Goal: Task Accomplishment & Management: Complete application form

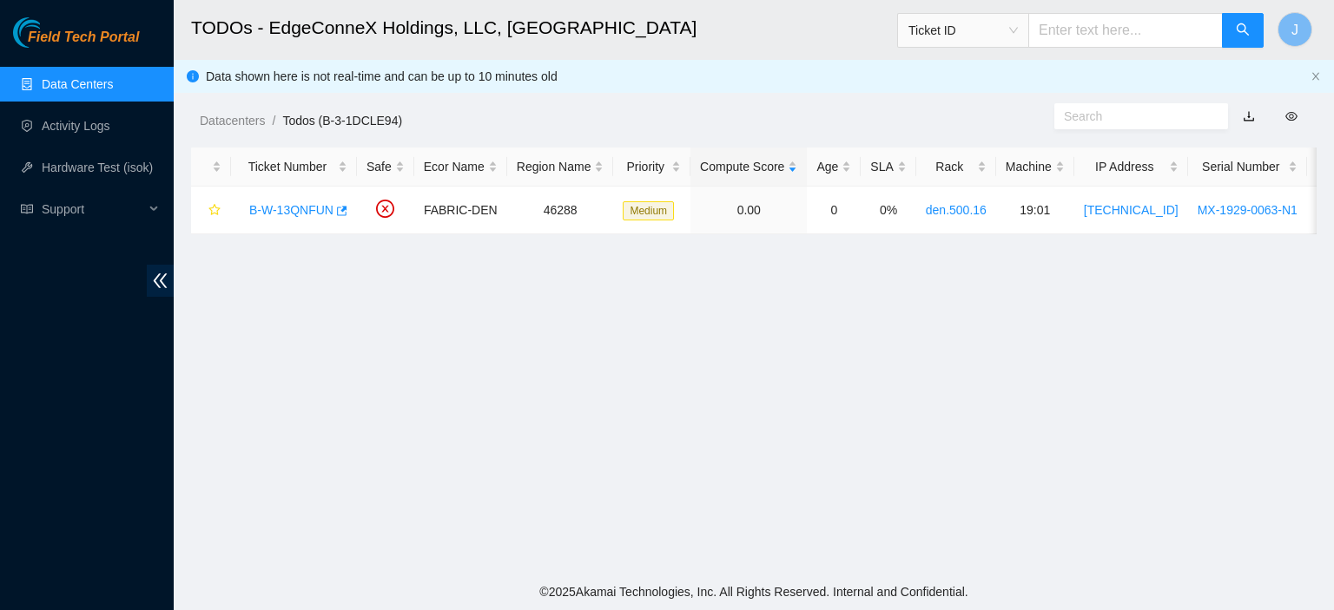
scroll to position [231, 0]
click at [313, 214] on link "B-W-13QNFUN" at bounding box center [291, 210] width 84 height 14
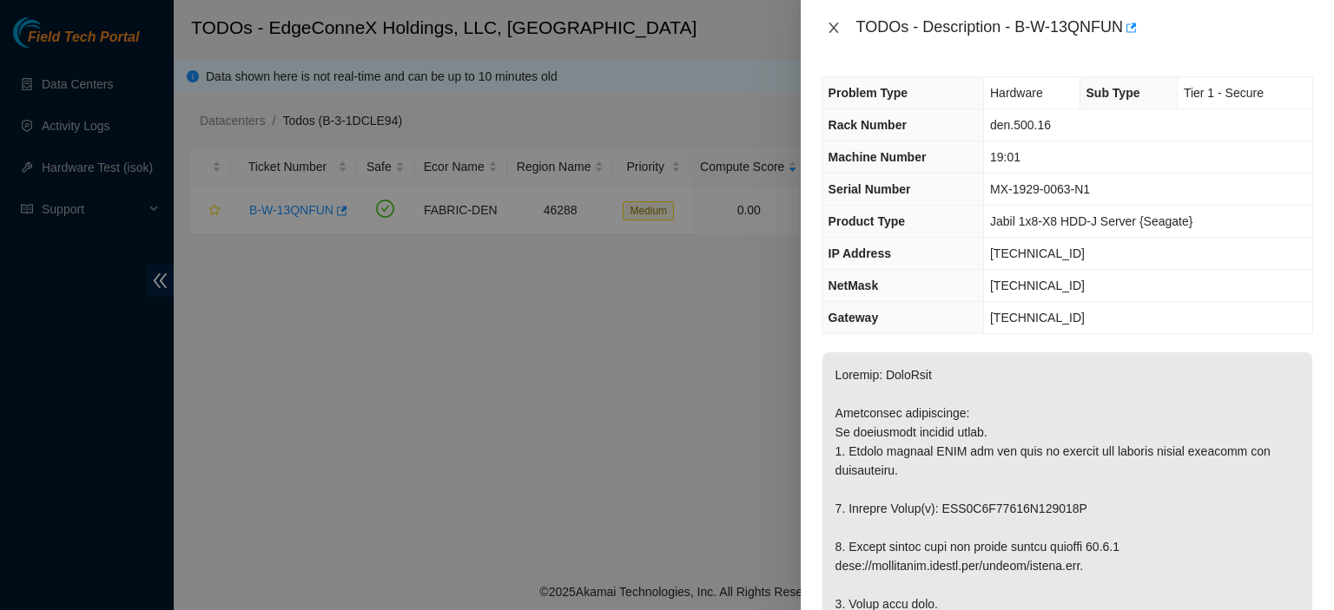
click at [835, 22] on icon "close" at bounding box center [834, 28] width 14 height 14
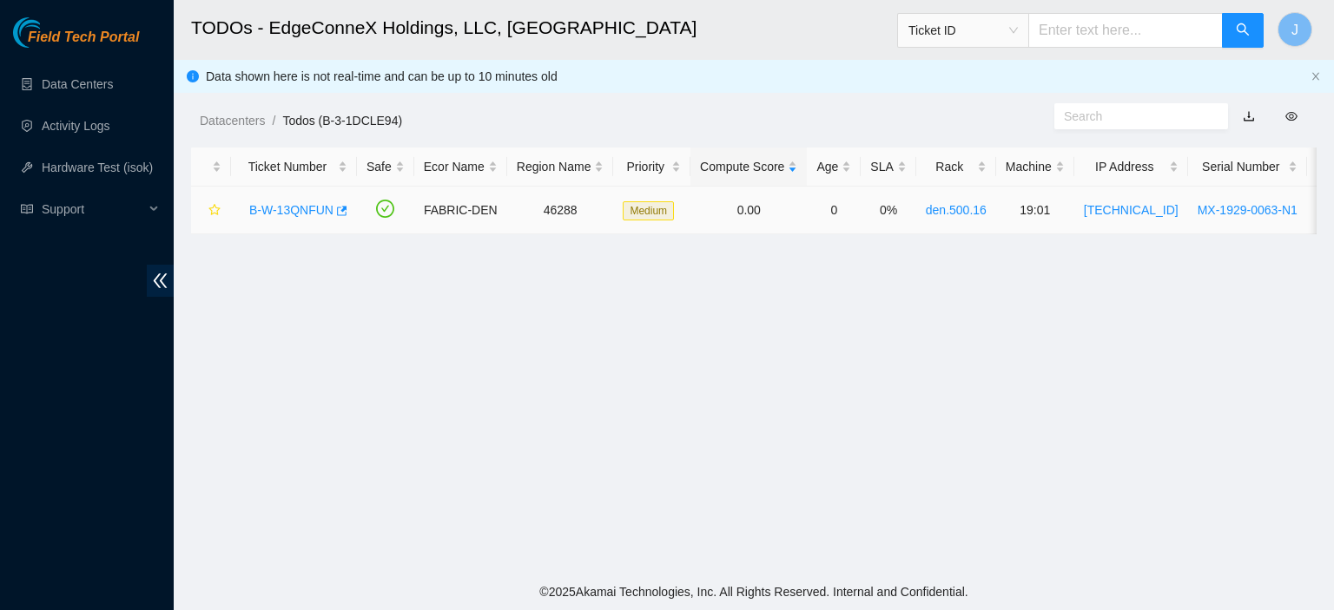
click at [305, 208] on link "B-W-13QNFUN" at bounding box center [291, 210] width 84 height 14
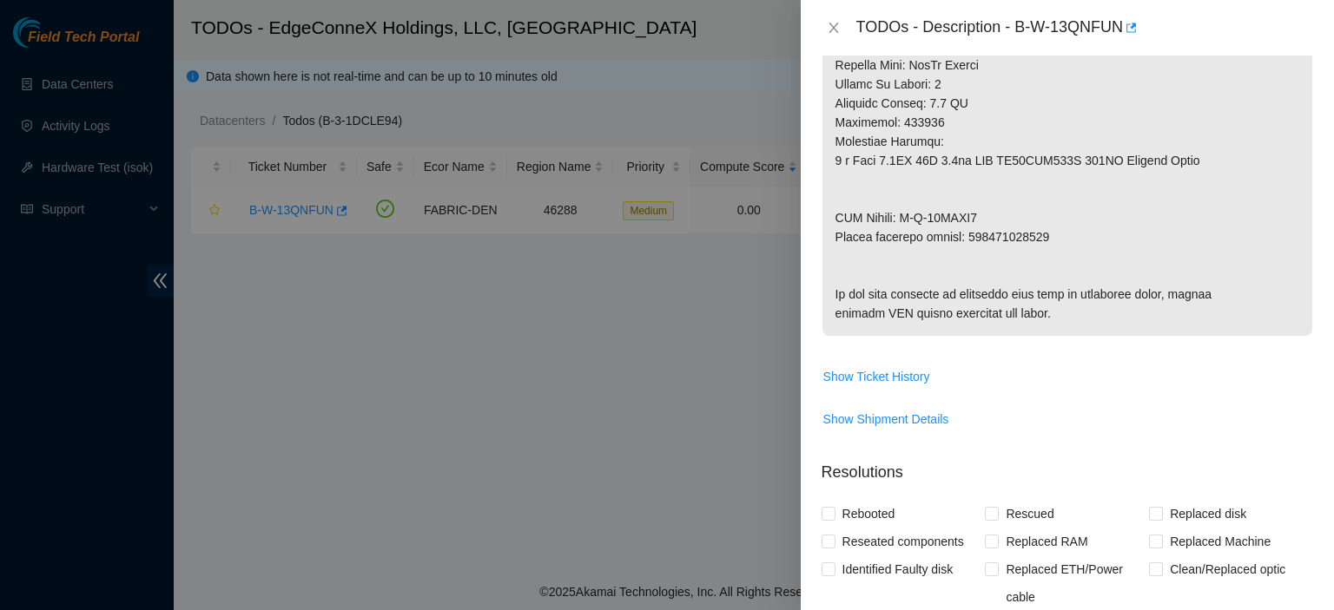
scroll to position [903, 0]
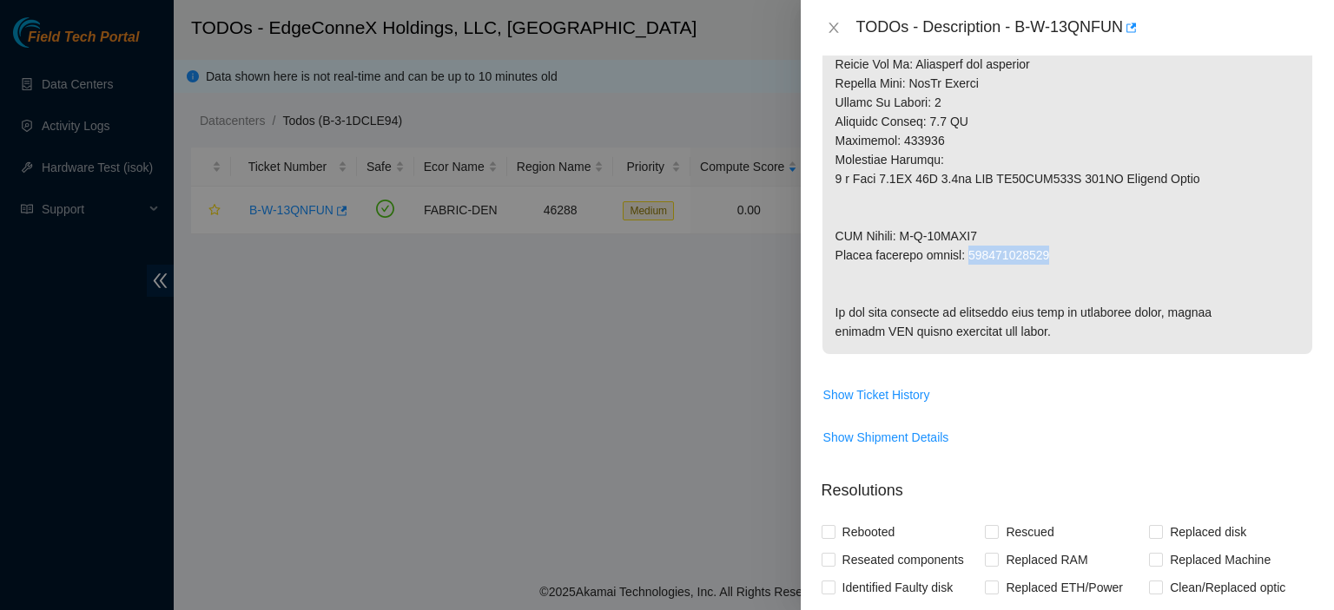
drag, startPoint x: 1046, startPoint y: 254, endPoint x: 969, endPoint y: 255, distance: 77.3
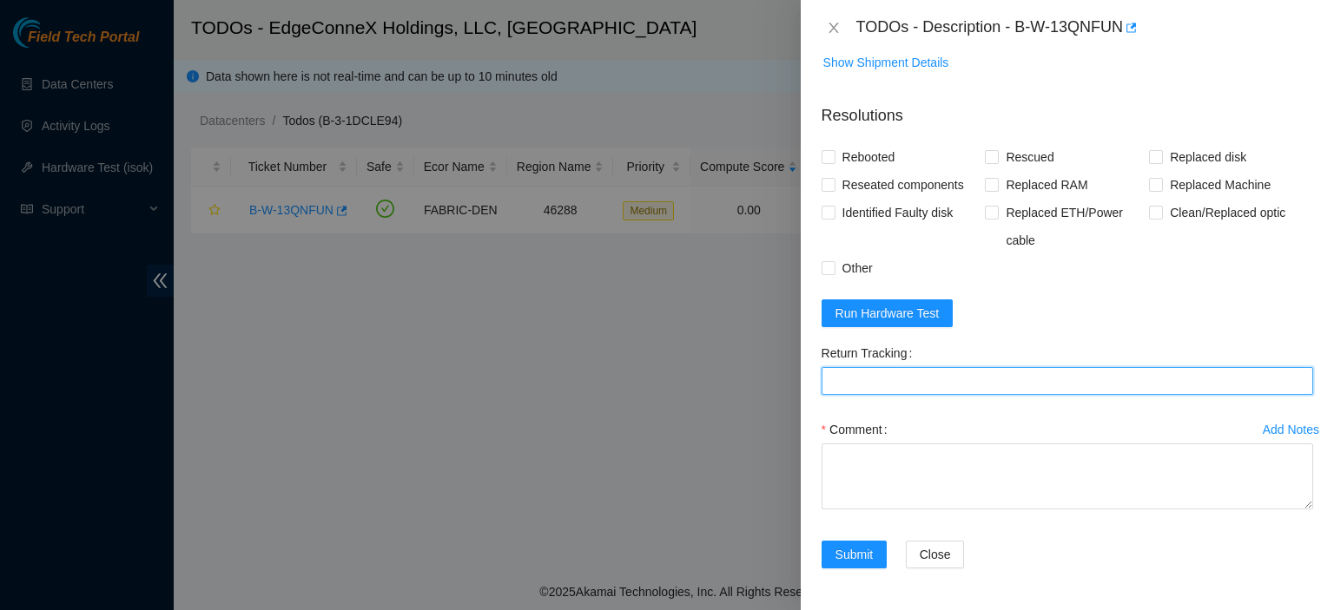
click at [986, 373] on Tracking "Return Tracking" at bounding box center [1066, 381] width 491 height 28
paste Tracking "463470045811"
type Tracking "463470045811"
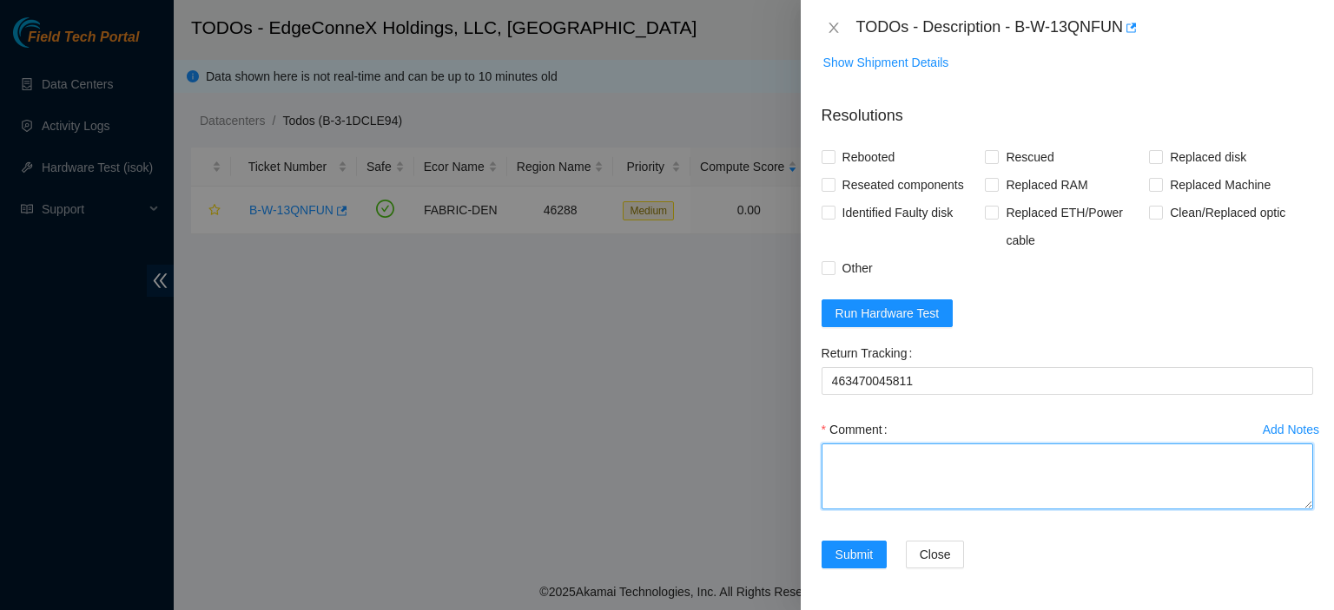
click at [914, 465] on textarea "Comment" at bounding box center [1066, 477] width 491 height 66
type textarea "Replaced disk with YR0A0ZBFDWG. Rescued. Rebooted."
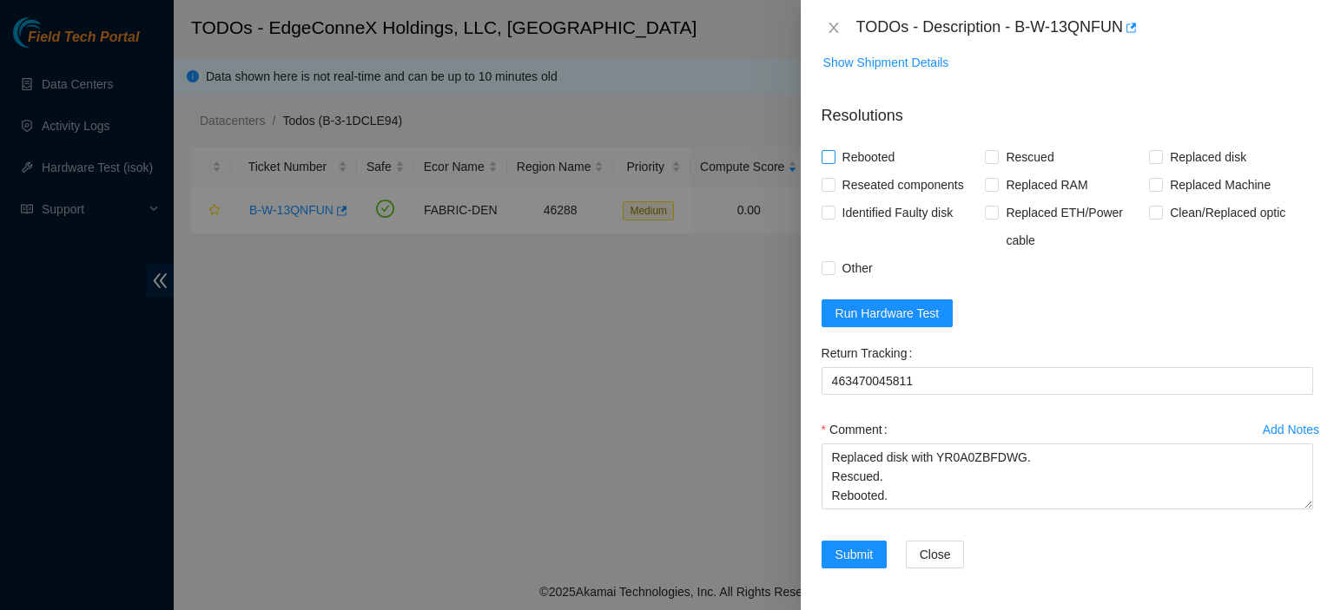
click at [831, 154] on input "Rebooted" at bounding box center [827, 156] width 12 height 12
checkbox input "true"
click at [986, 154] on input "Rescued" at bounding box center [991, 156] width 12 height 12
checkbox input "true"
click at [1149, 156] on input "Replaced disk" at bounding box center [1155, 156] width 12 height 12
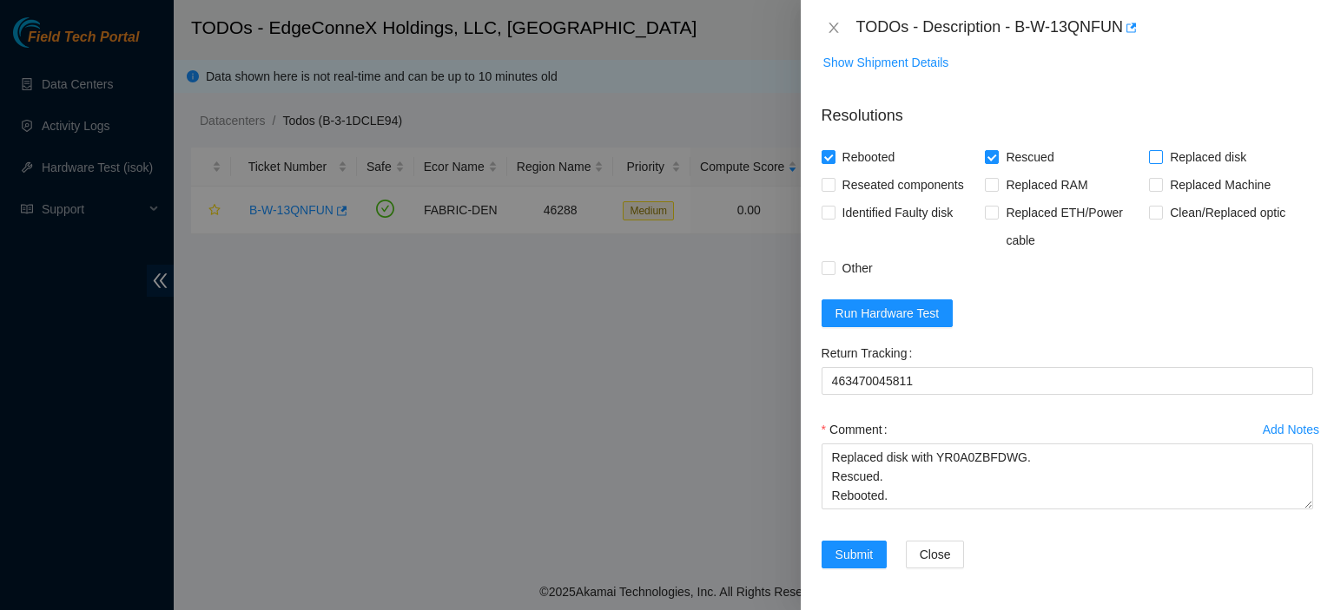
checkbox input "true"
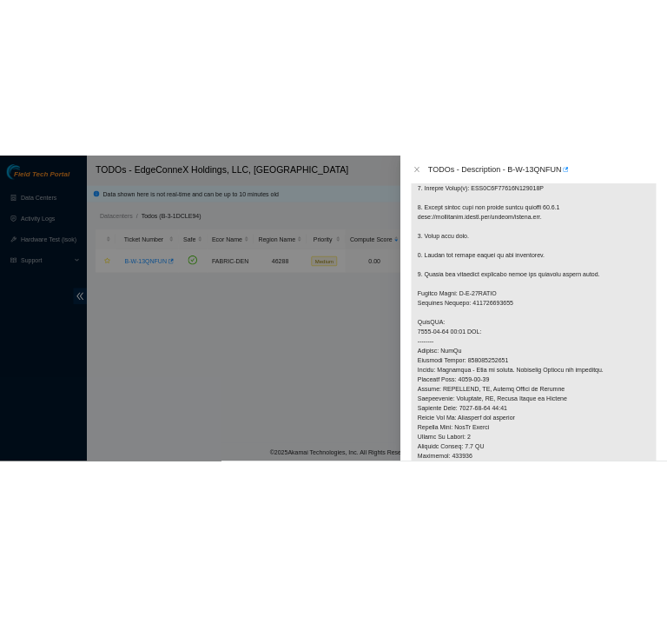
scroll to position [33, 0]
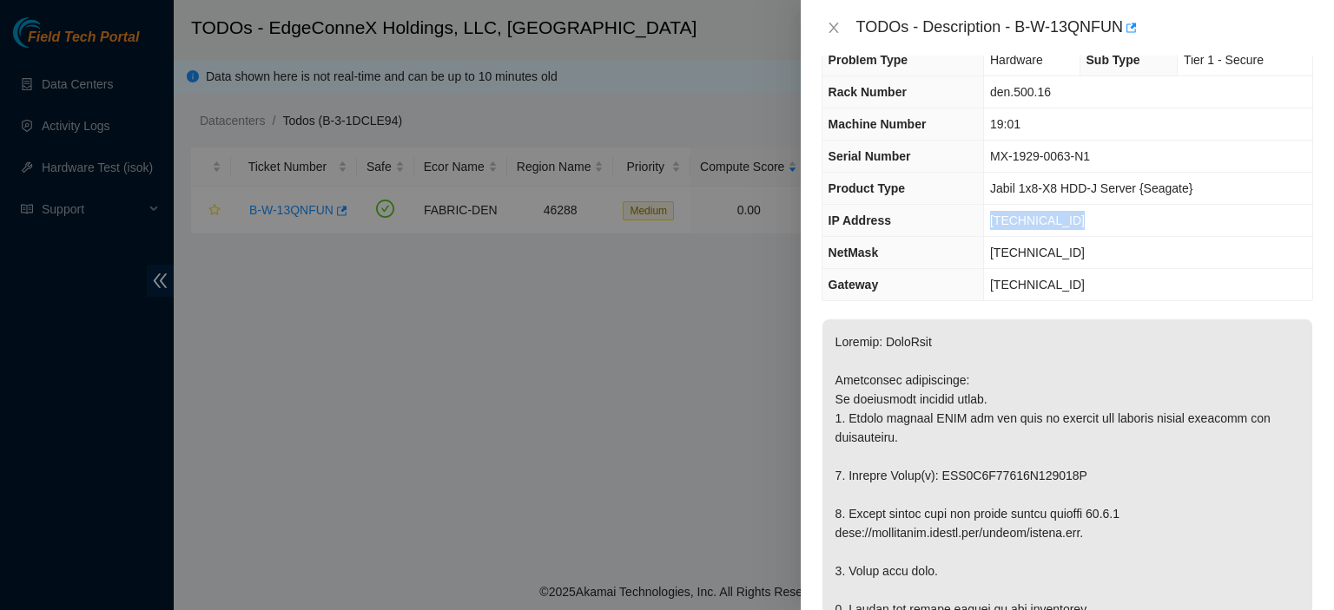
drag, startPoint x: 1087, startPoint y: 217, endPoint x: 988, endPoint y: 222, distance: 99.1
click at [988, 222] on td "23.223.208.169" at bounding box center [1147, 221] width 329 height 32
copy span "23.223.208.169"
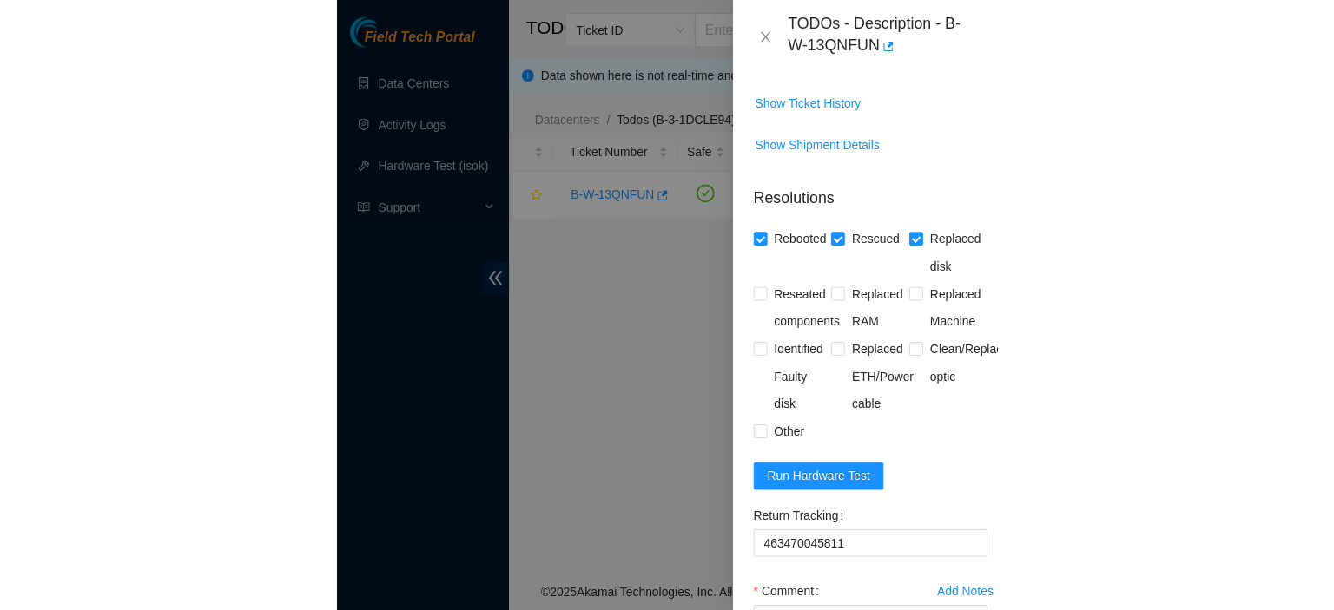
scroll to position [1877, 0]
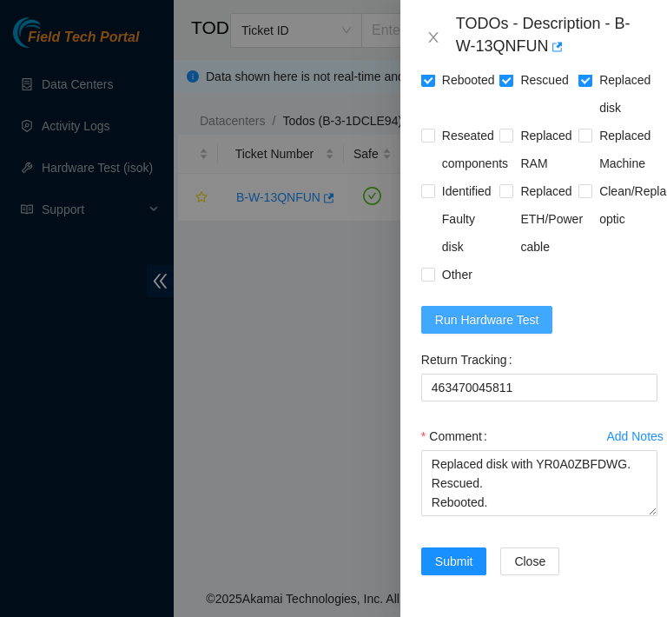
click at [518, 310] on span "Run Hardware Test" at bounding box center [487, 319] width 104 height 19
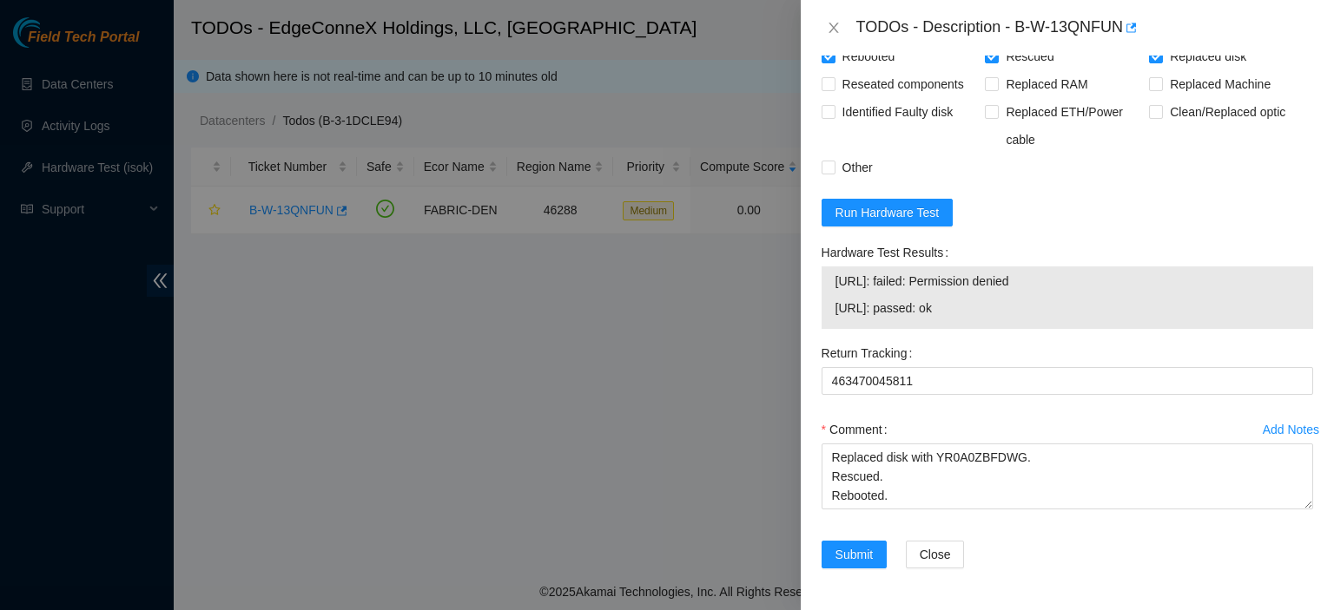
scroll to position [1454, 0]
click at [853, 553] on span "Submit" at bounding box center [854, 554] width 38 height 19
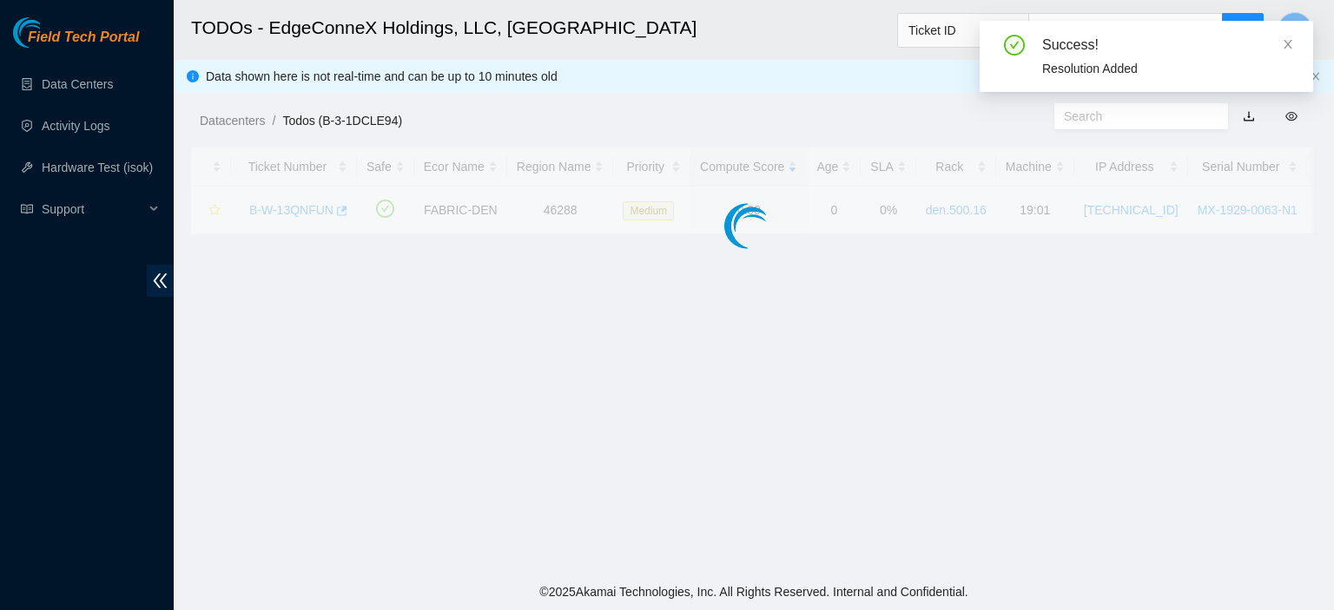
scroll to position [470, 0]
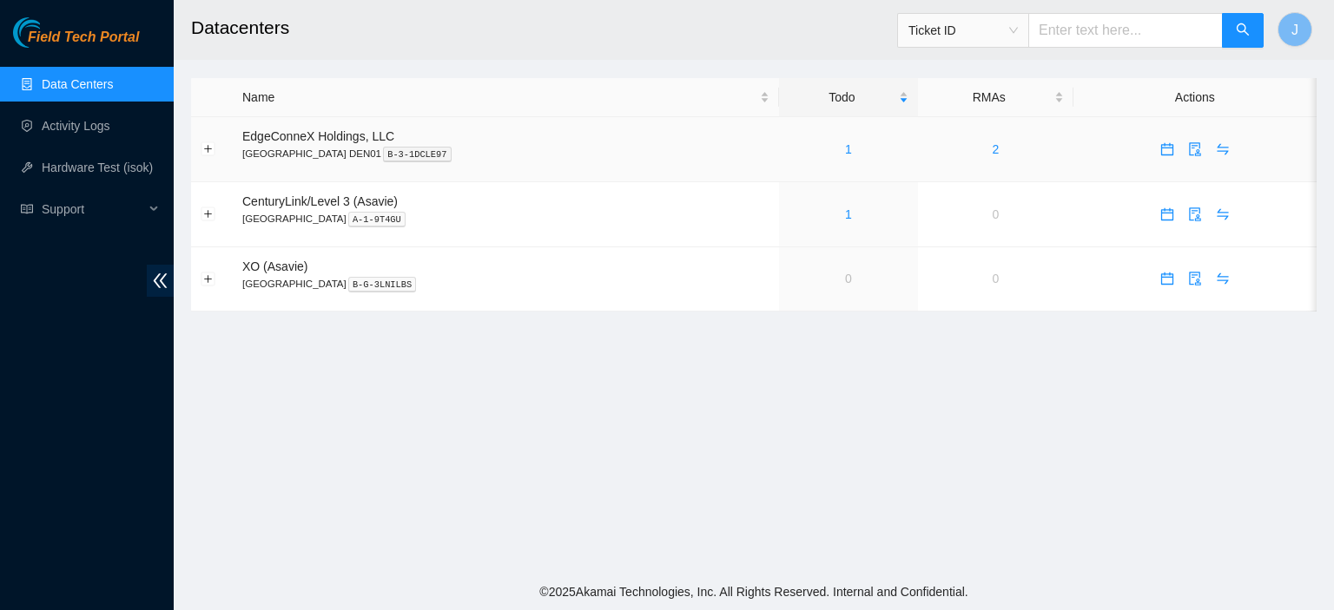
click at [790, 148] on div "1" at bounding box center [848, 149] width 120 height 19
click at [845, 148] on link "1" at bounding box center [848, 149] width 7 height 14
click at [845, 214] on link "1" at bounding box center [848, 215] width 7 height 14
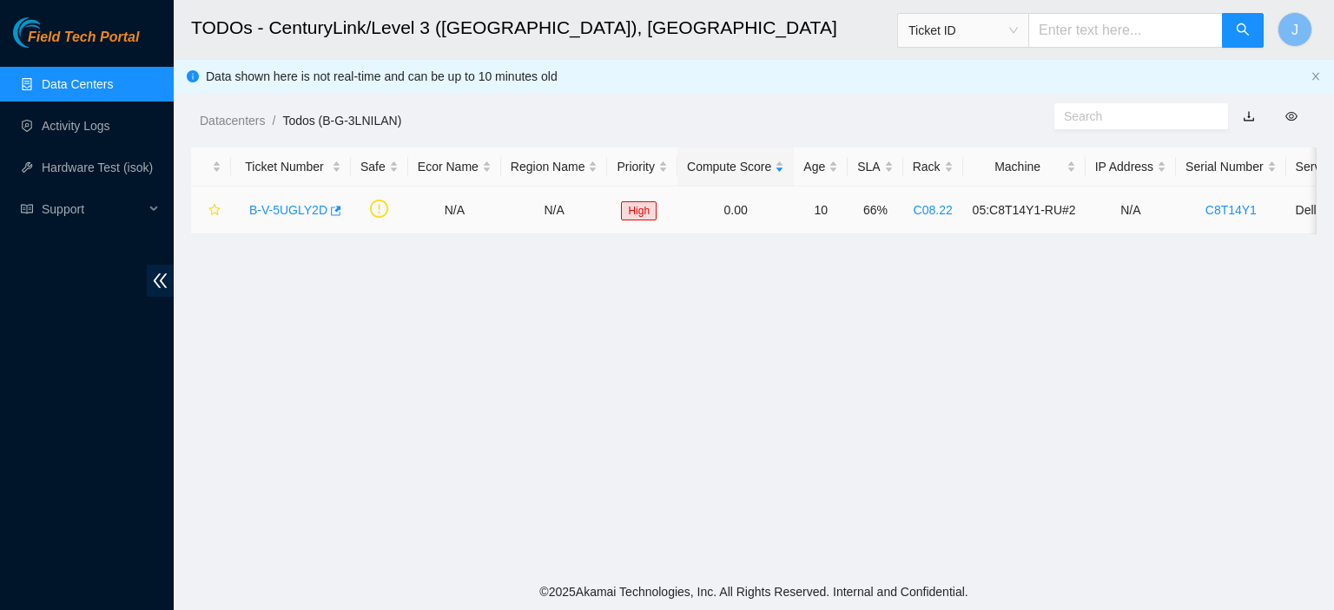
click at [292, 214] on link "B-V-5UGLY2D" at bounding box center [288, 210] width 78 height 14
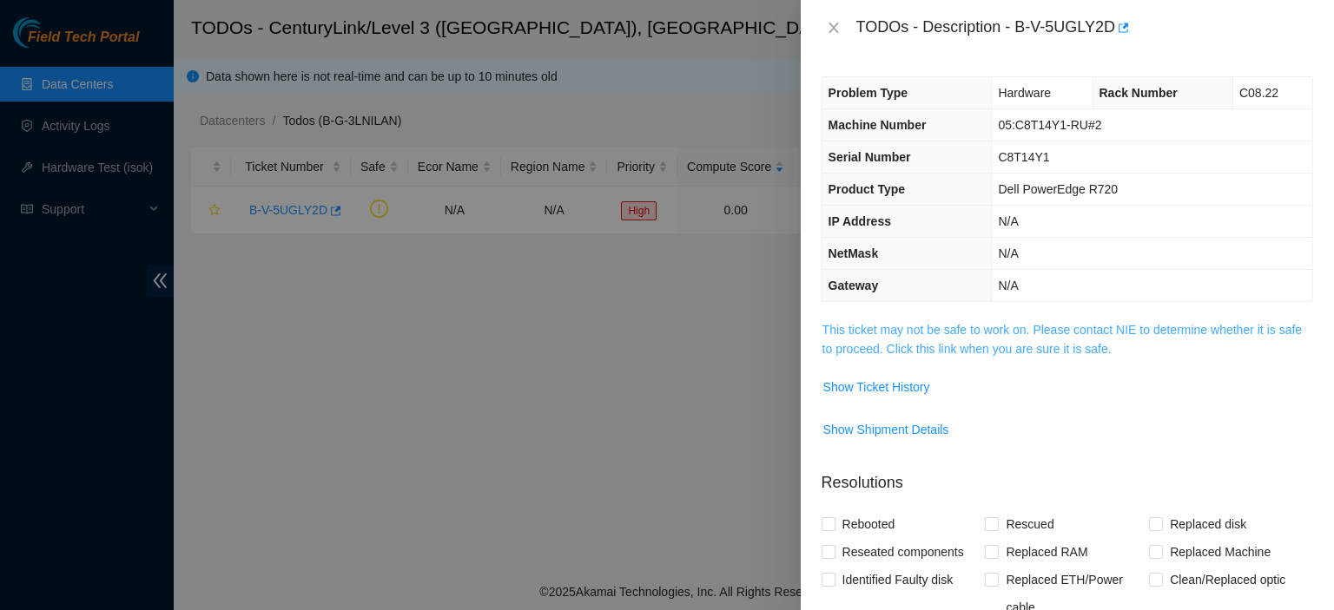
click at [999, 347] on link "This ticket may not be safe to work on. Please contact NIE to determine whether…" at bounding box center [1061, 339] width 479 height 33
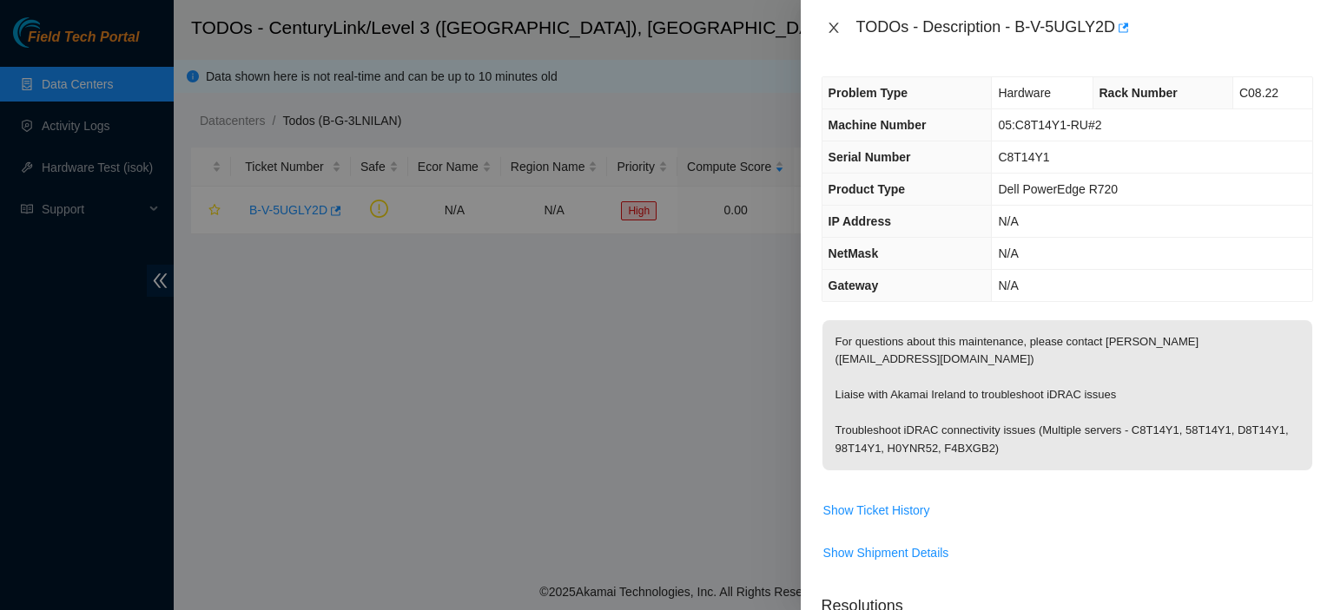
click at [832, 27] on icon "close" at bounding box center [833, 28] width 10 height 10
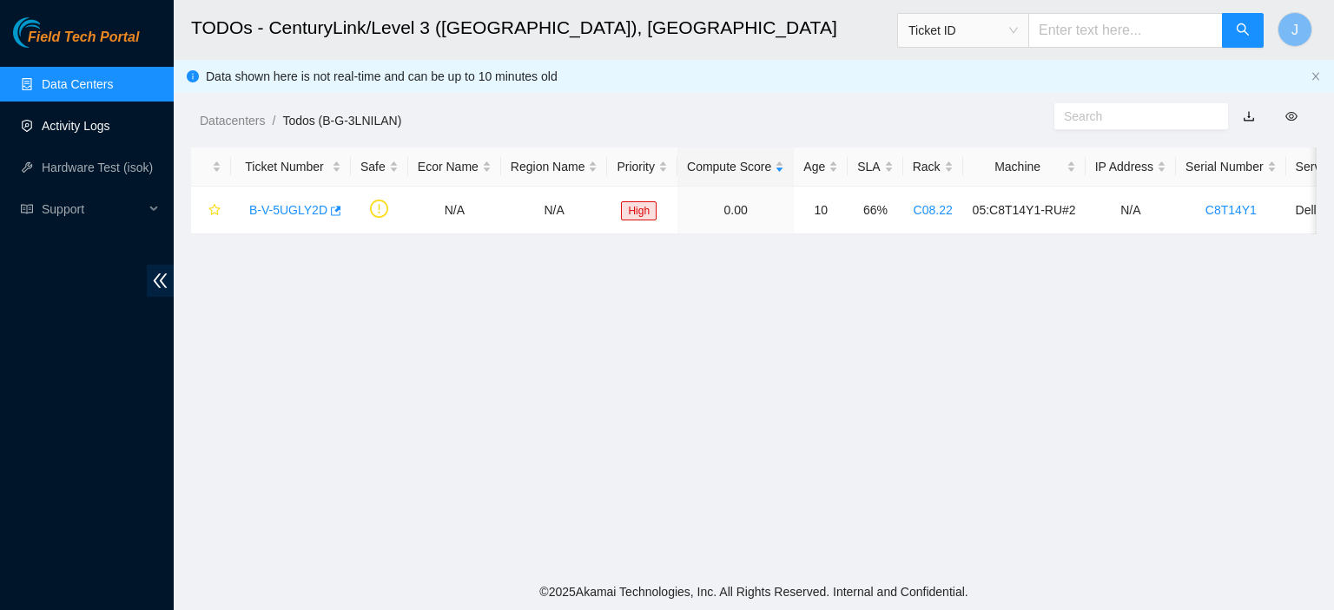
click at [75, 122] on link "Activity Logs" at bounding box center [76, 126] width 69 height 14
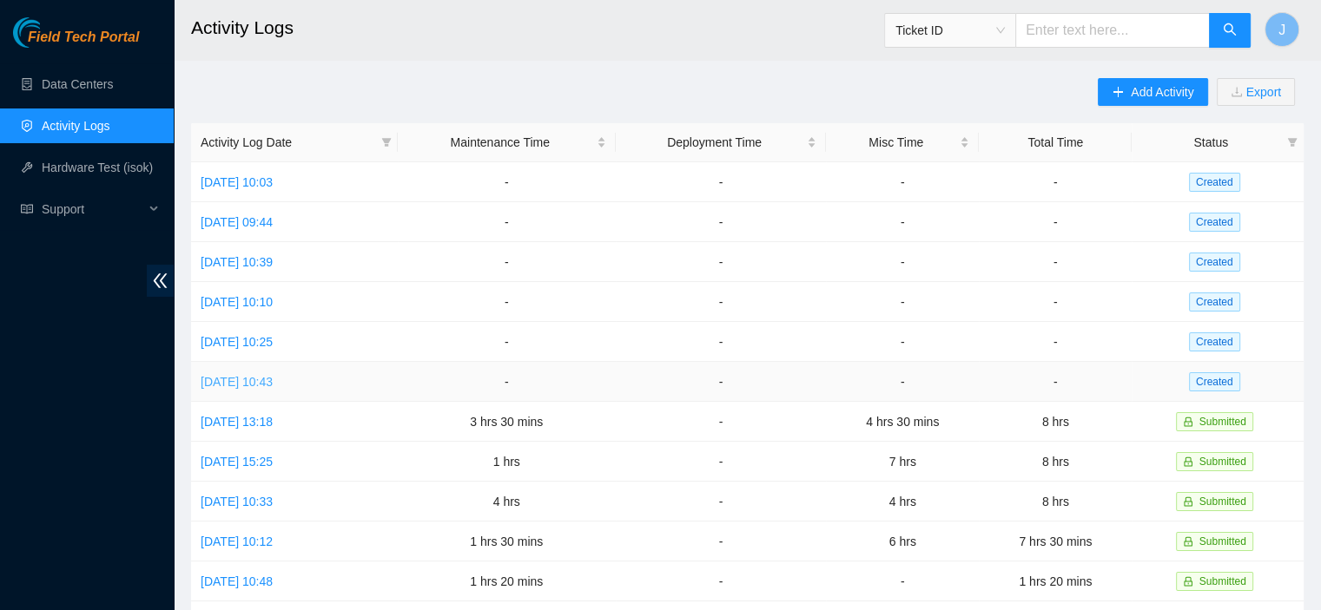
click at [273, 375] on link "[DATE] 10:43" at bounding box center [237, 382] width 72 height 14
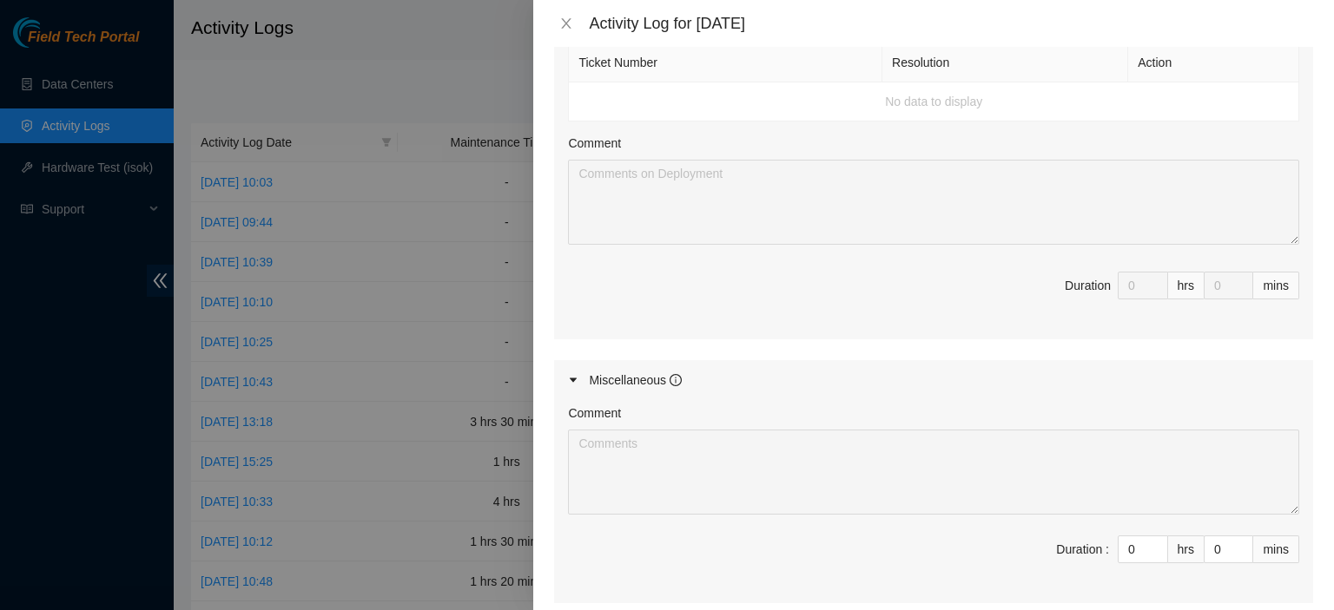
scroll to position [1164, 0]
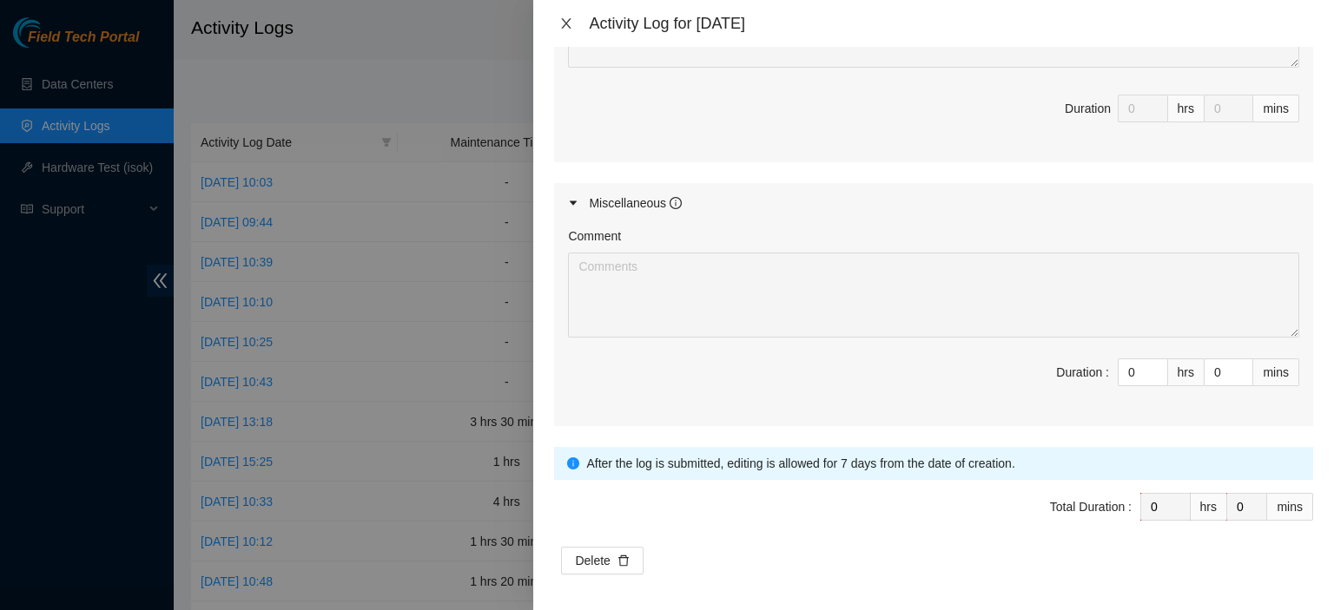
click at [570, 24] on icon "close" at bounding box center [566, 23] width 14 height 14
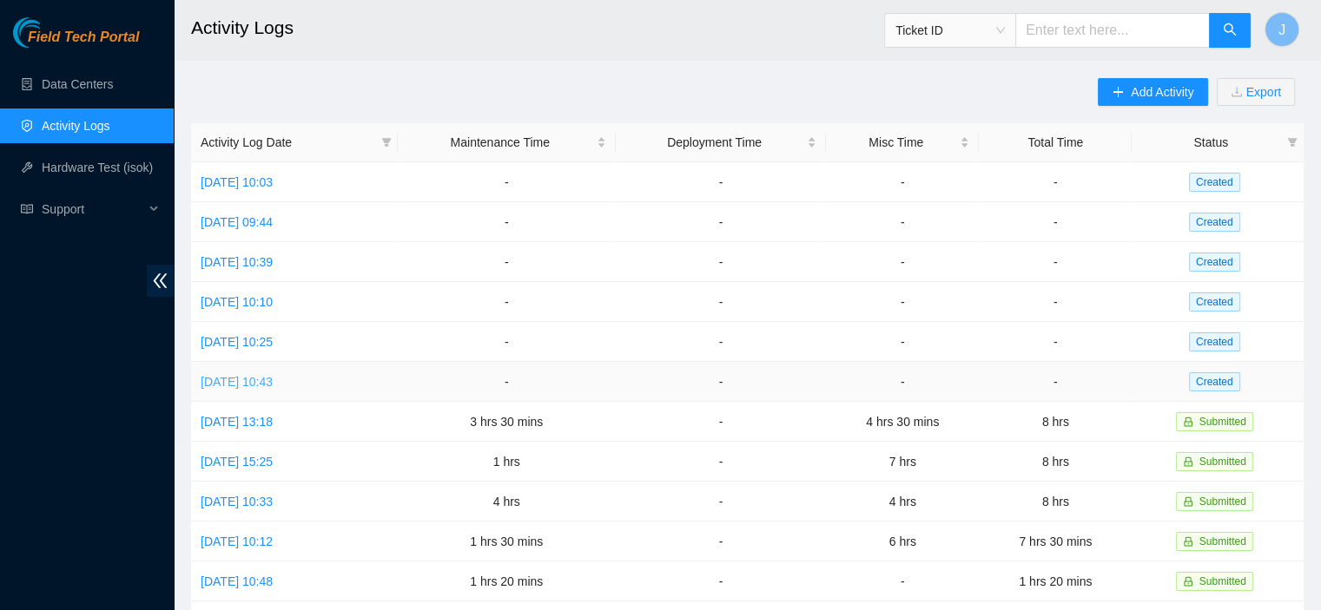
click at [273, 376] on link "[DATE] 10:43" at bounding box center [237, 382] width 72 height 14
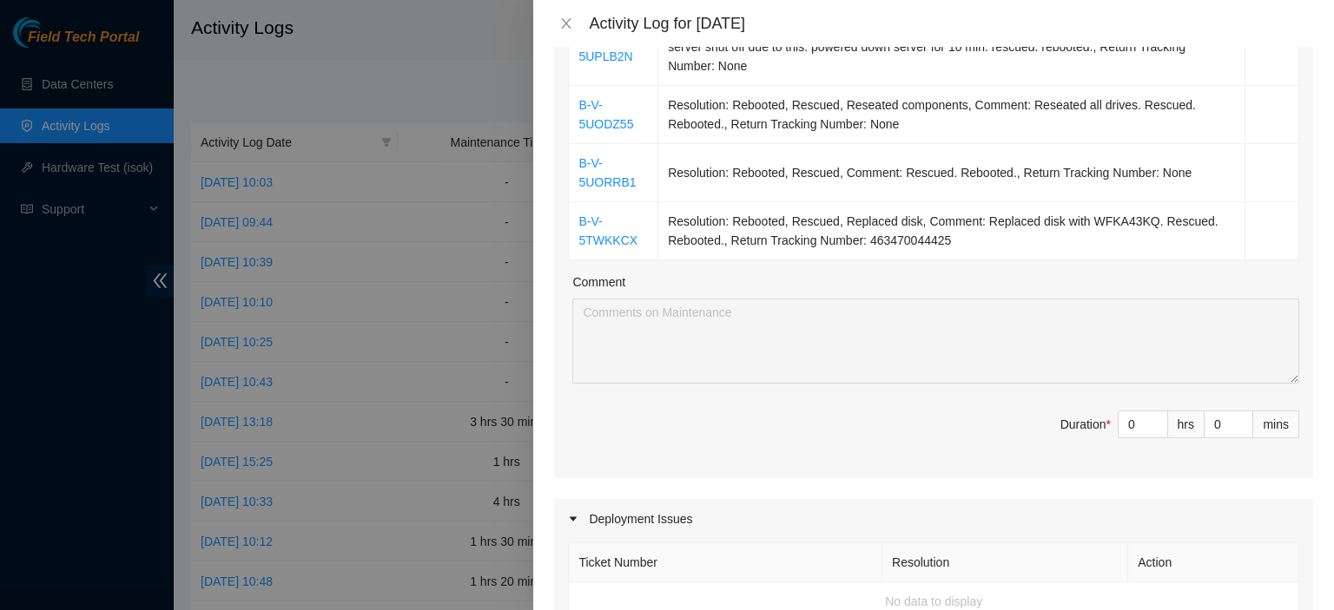
scroll to position [442, 0]
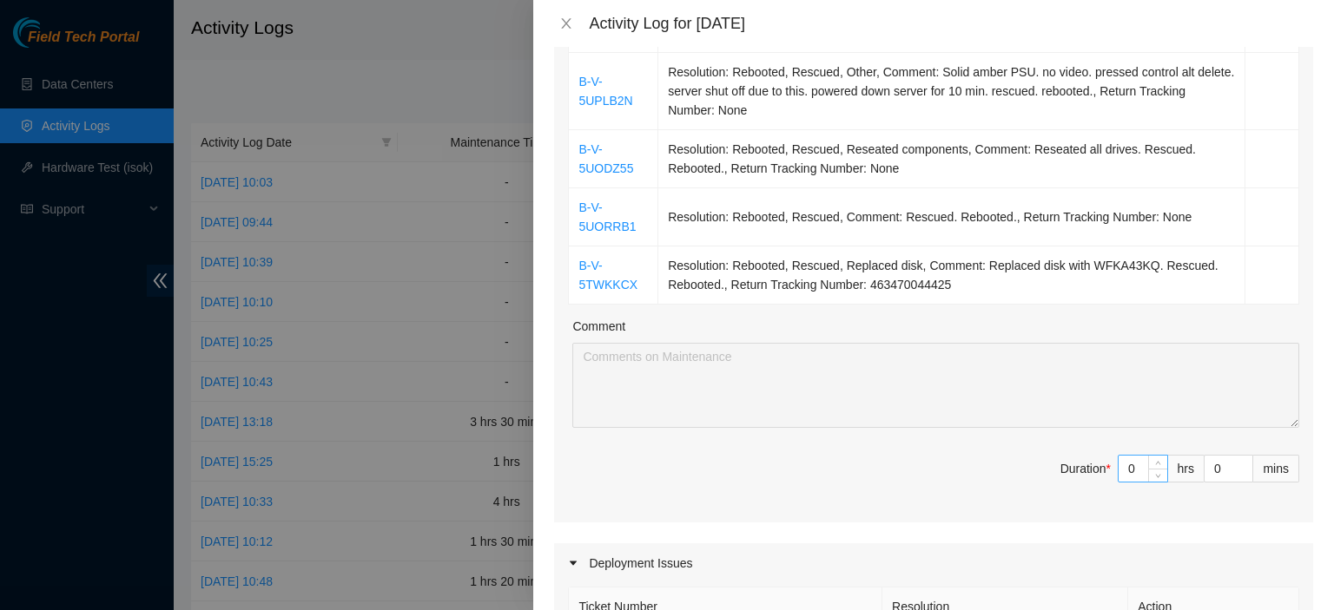
click at [1127, 473] on input "0" at bounding box center [1142, 469] width 49 height 26
type input "3"
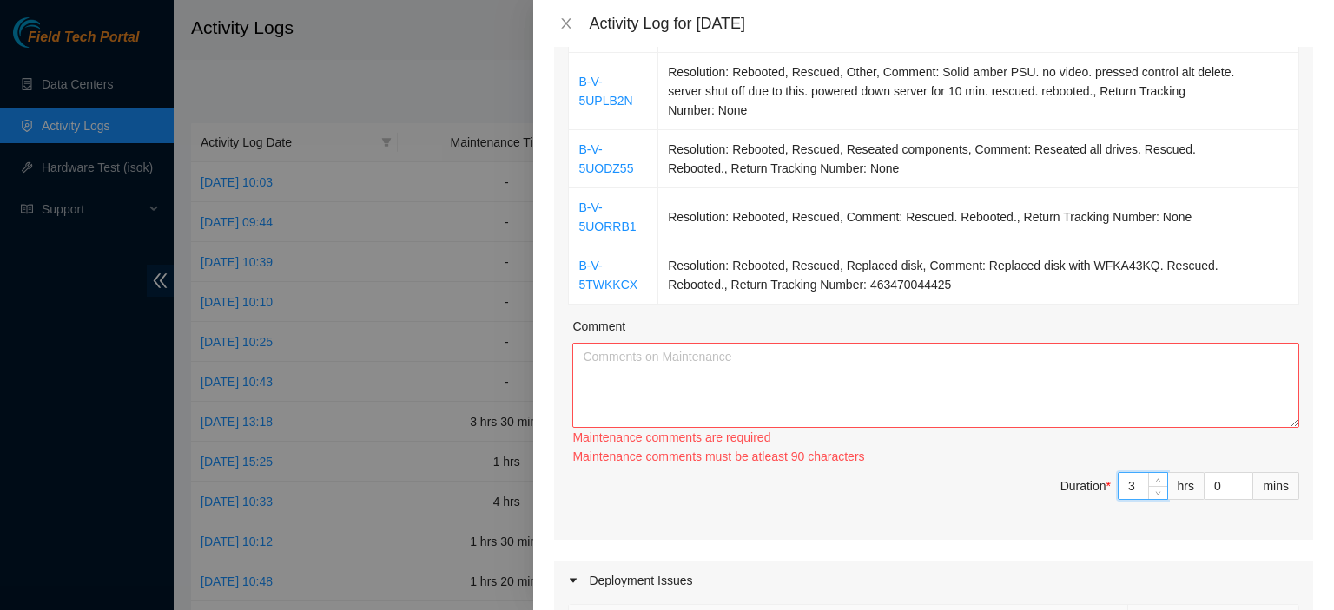
type input "3"
click at [1055, 382] on textarea "Comment" at bounding box center [935, 385] width 727 height 85
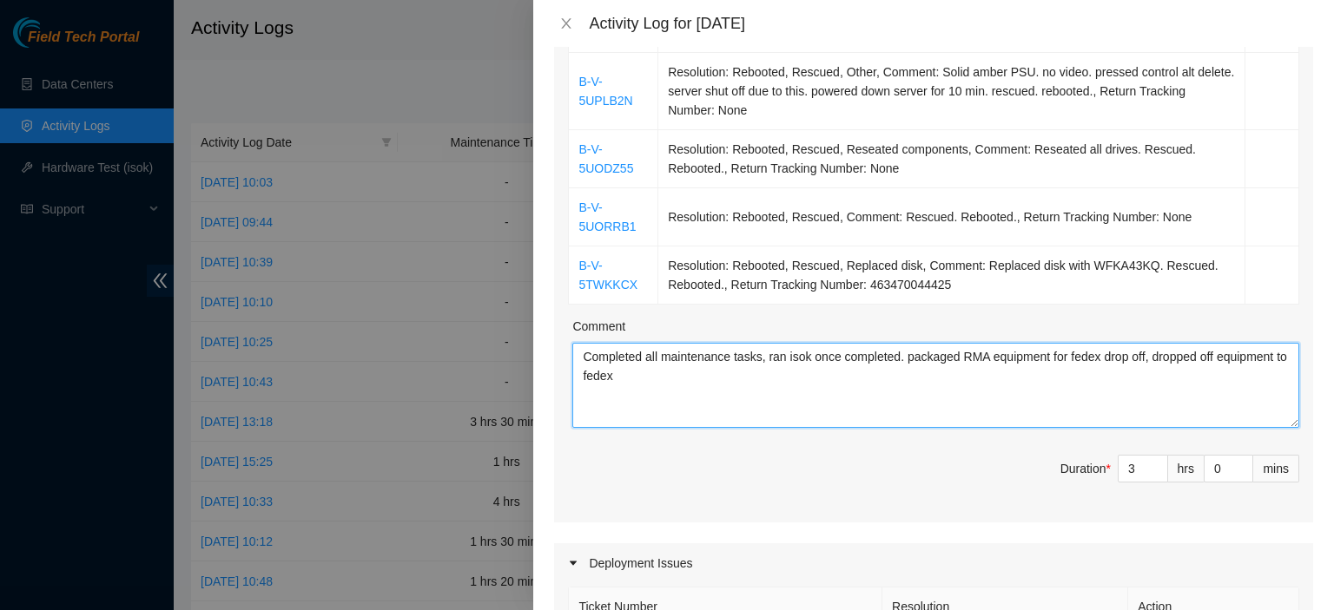
click at [584, 376] on textarea "Completed all maintenance tasks, ran isok once completed. packaged RMA equipmen…" at bounding box center [935, 385] width 727 height 85
type textarea "Completed all maintenance tasks, ran isok once completed. packaged RMA equipmen…"
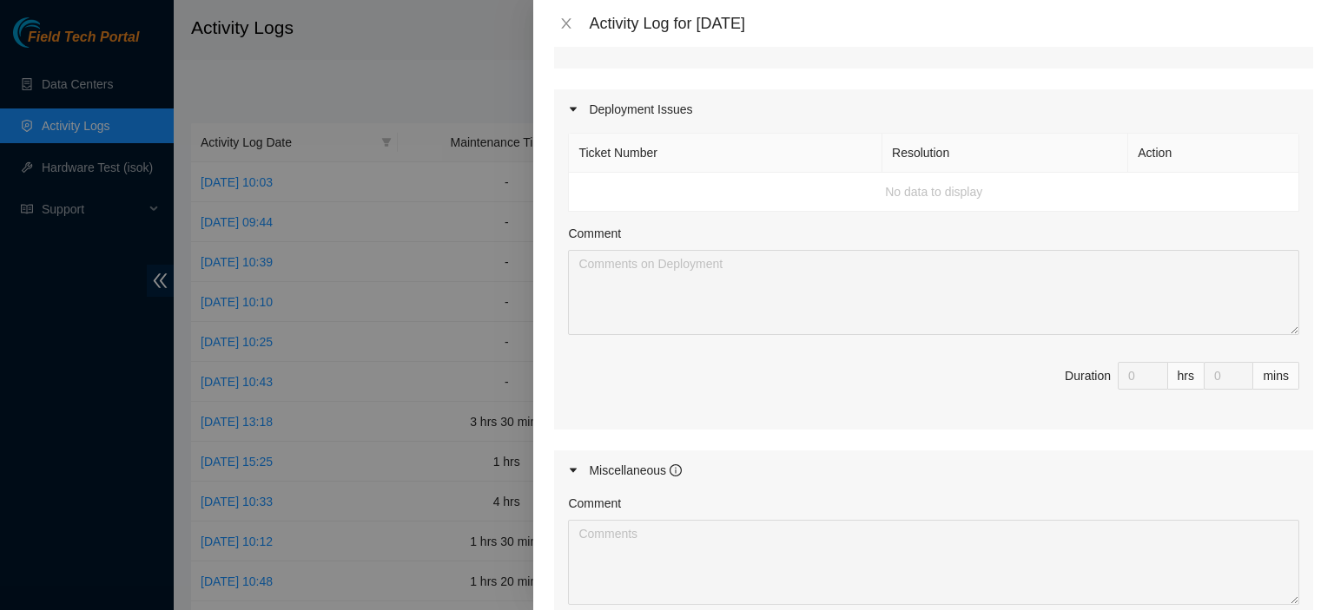
scroll to position [879, 0]
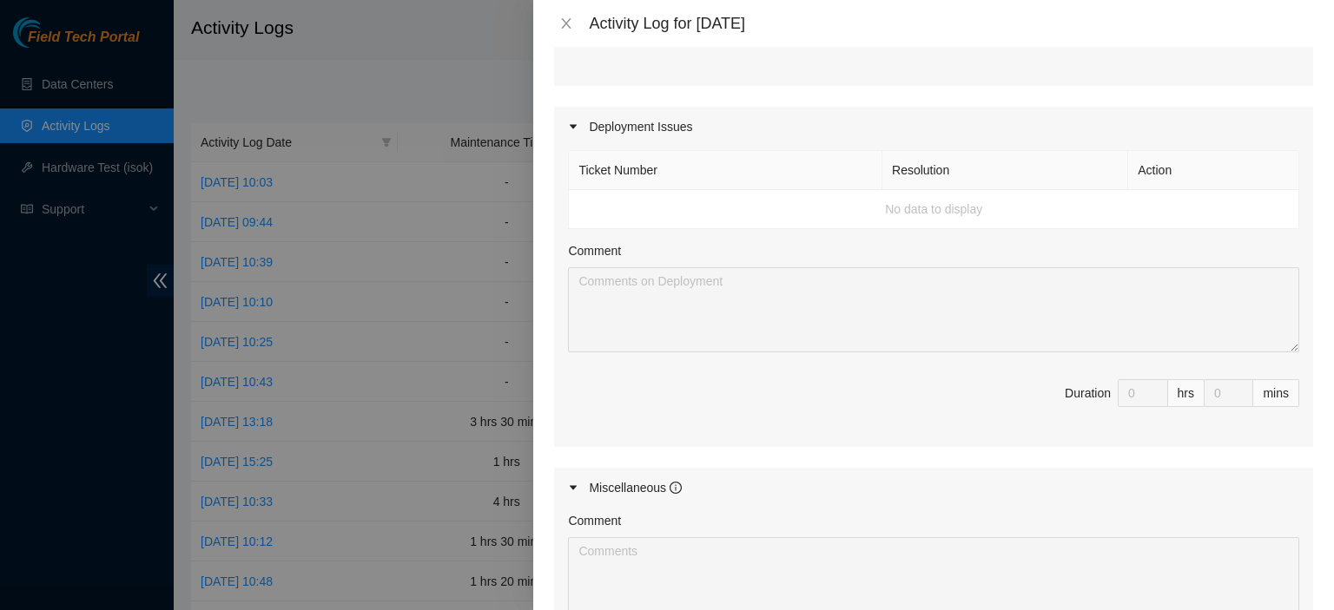
click at [669, 126] on div "Deployment Issues" at bounding box center [933, 127] width 759 height 40
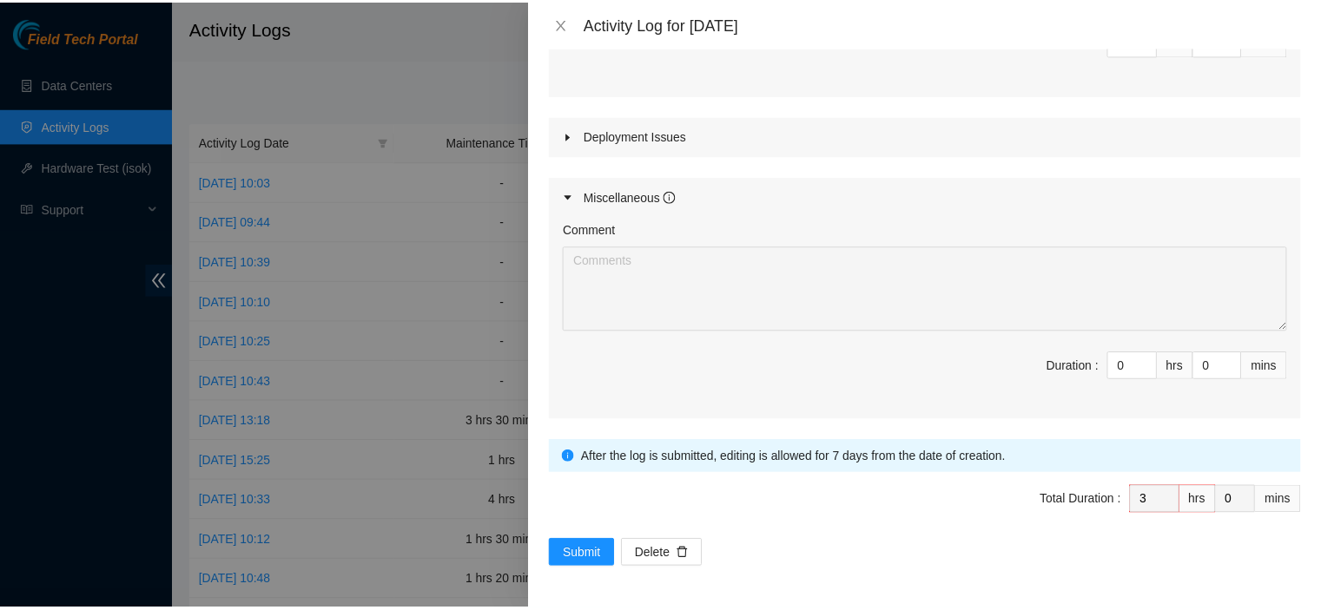
scroll to position [865, 0]
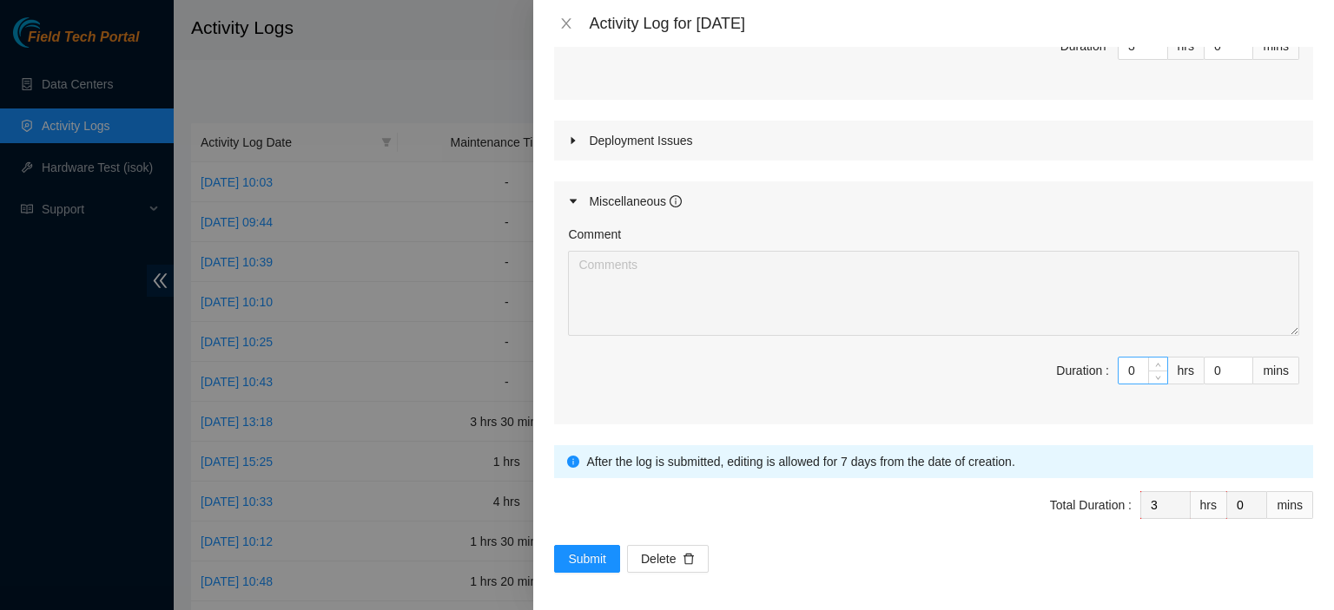
click at [1133, 370] on input "0" at bounding box center [1142, 371] width 49 height 26
type input "4"
type input "7"
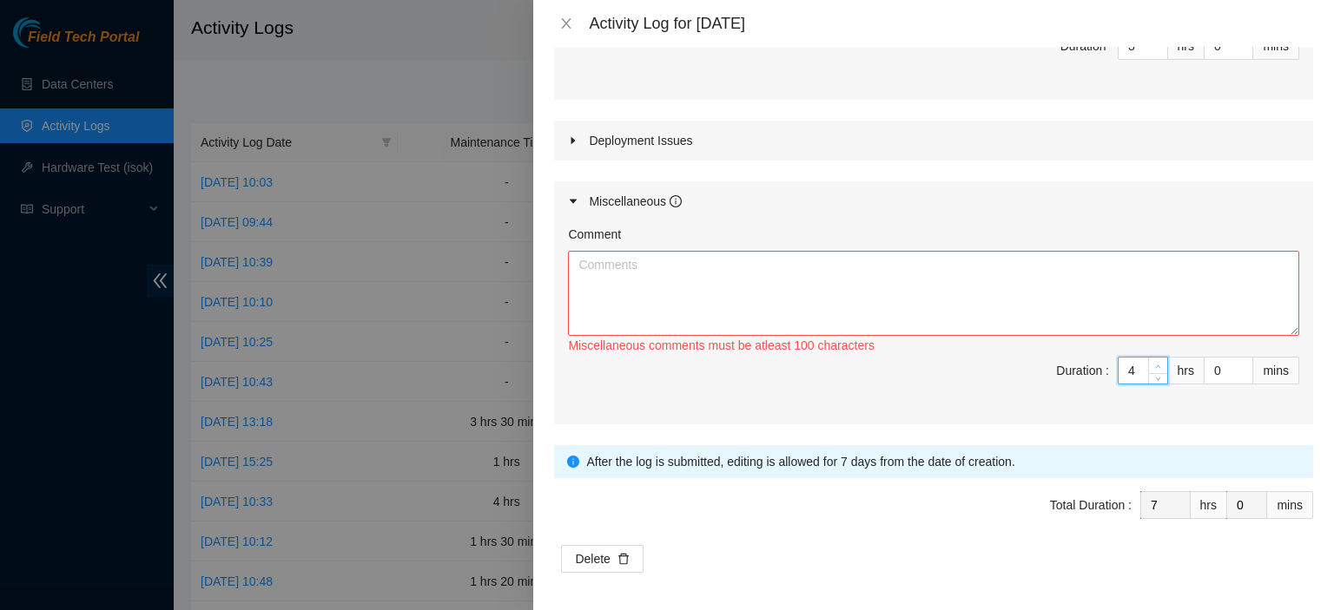
type input "5"
type input "8"
drag, startPoint x: 1136, startPoint y: 366, endPoint x: 1333, endPoint y: 79, distance: 347.8
click at [1333, 79] on div "Note: This activity log is for informational purposes only. You will not be pai…" at bounding box center [933, 329] width 801 height 564
type input "5"
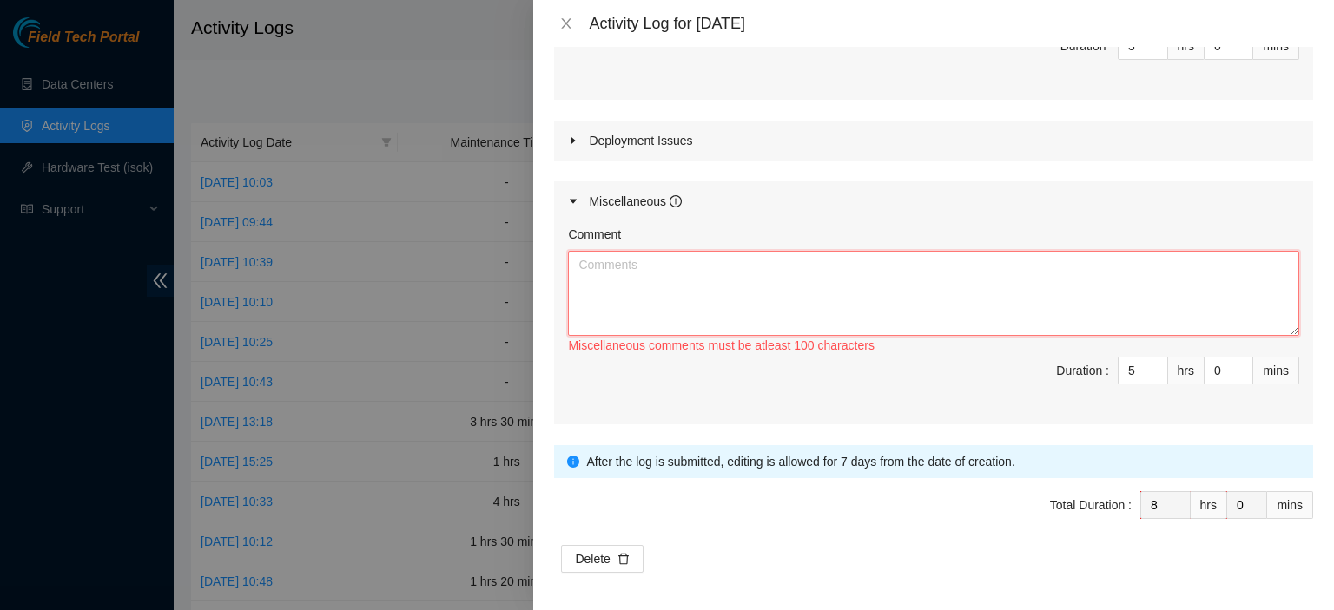
click at [804, 257] on textarea "Comment" at bounding box center [933, 293] width 731 height 85
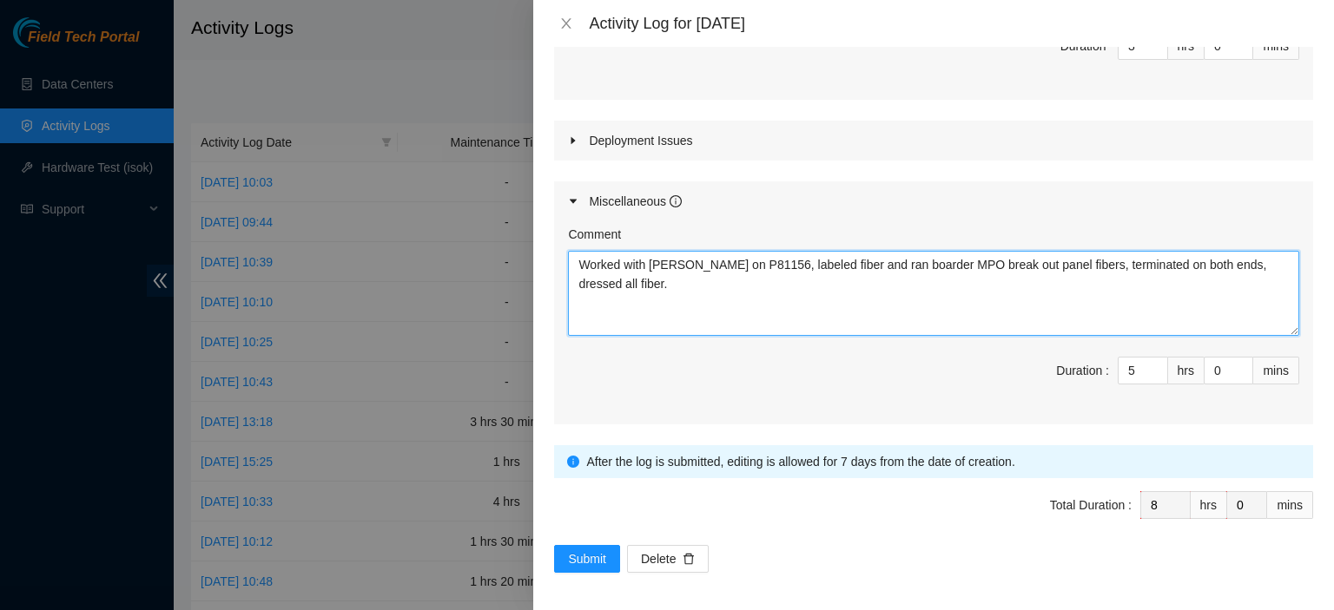
drag, startPoint x: 1277, startPoint y: 263, endPoint x: 579, endPoint y: 261, distance: 698.2
click at [579, 261] on textarea "Worked with [PERSON_NAME] on P81156, labeled fiber and ran boarder MPO break ou…" at bounding box center [933, 293] width 731 height 85
type textarea "Worked with [PERSON_NAME] on P81156, labeled fiber and ran boarder MPO break ou…"
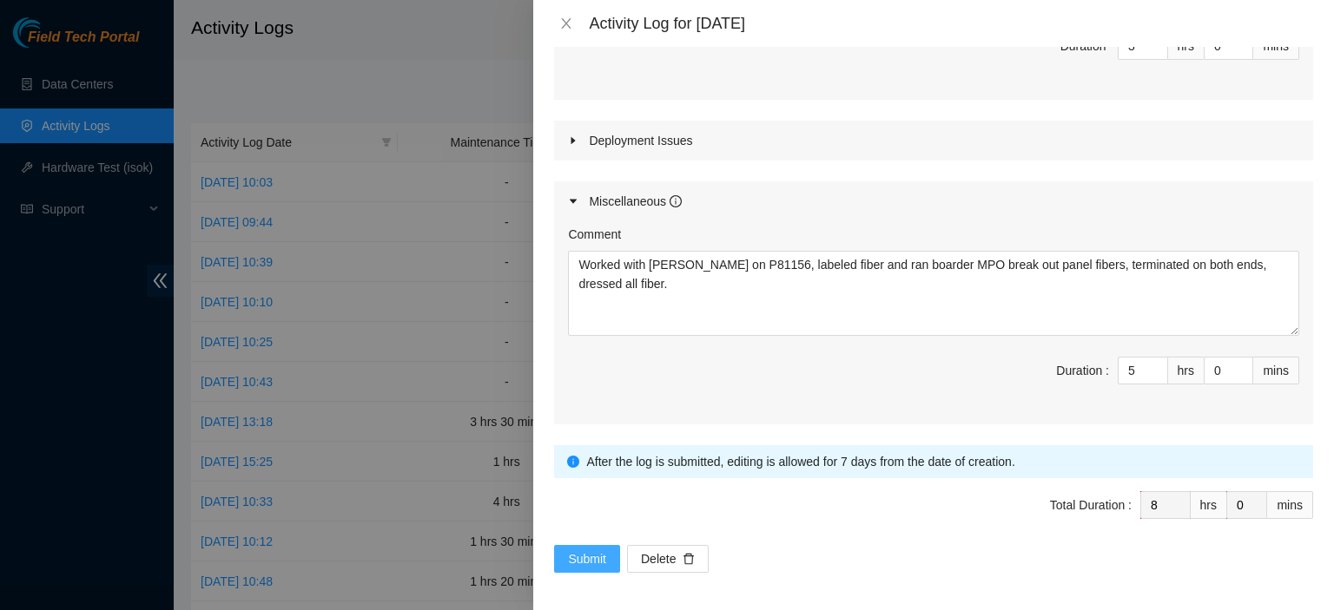
click at [591, 551] on span "Submit" at bounding box center [587, 559] width 38 height 19
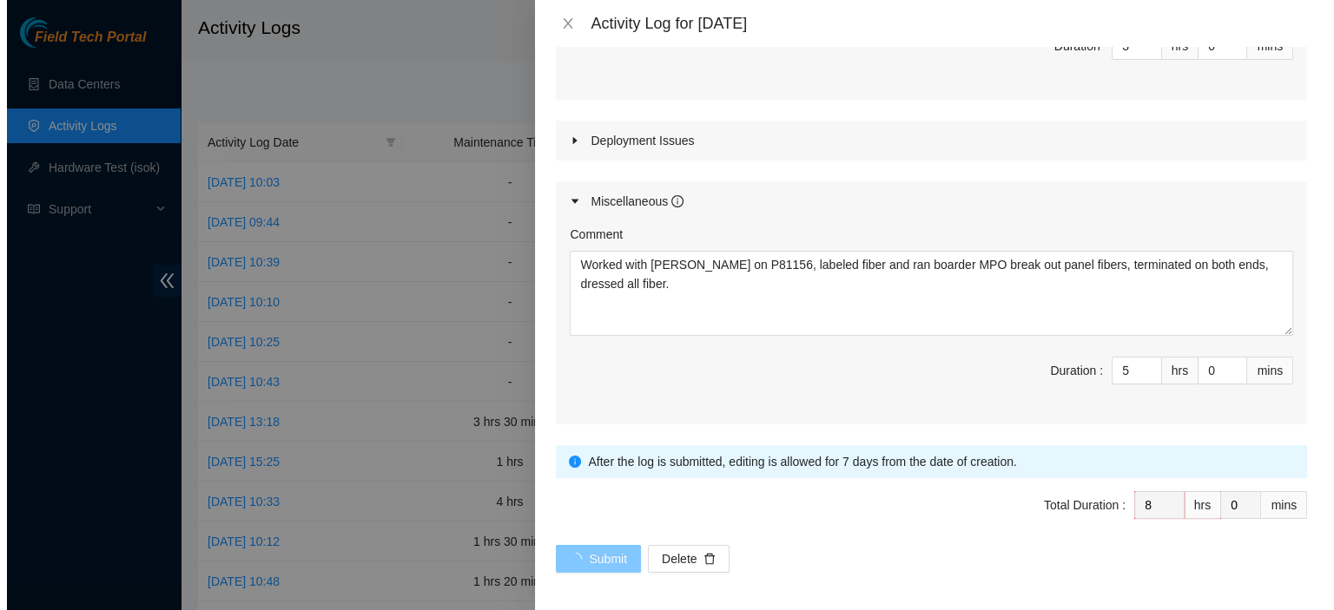
scroll to position [0, 0]
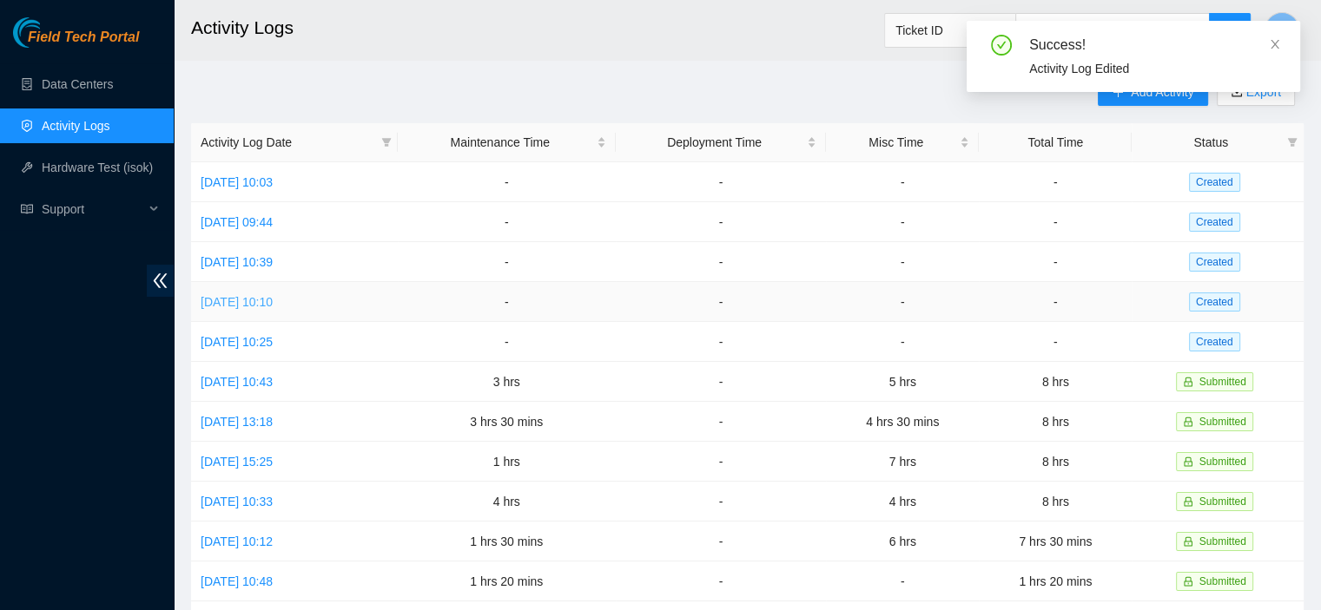
click at [273, 300] on link "[DATE] 10:10" at bounding box center [237, 302] width 72 height 14
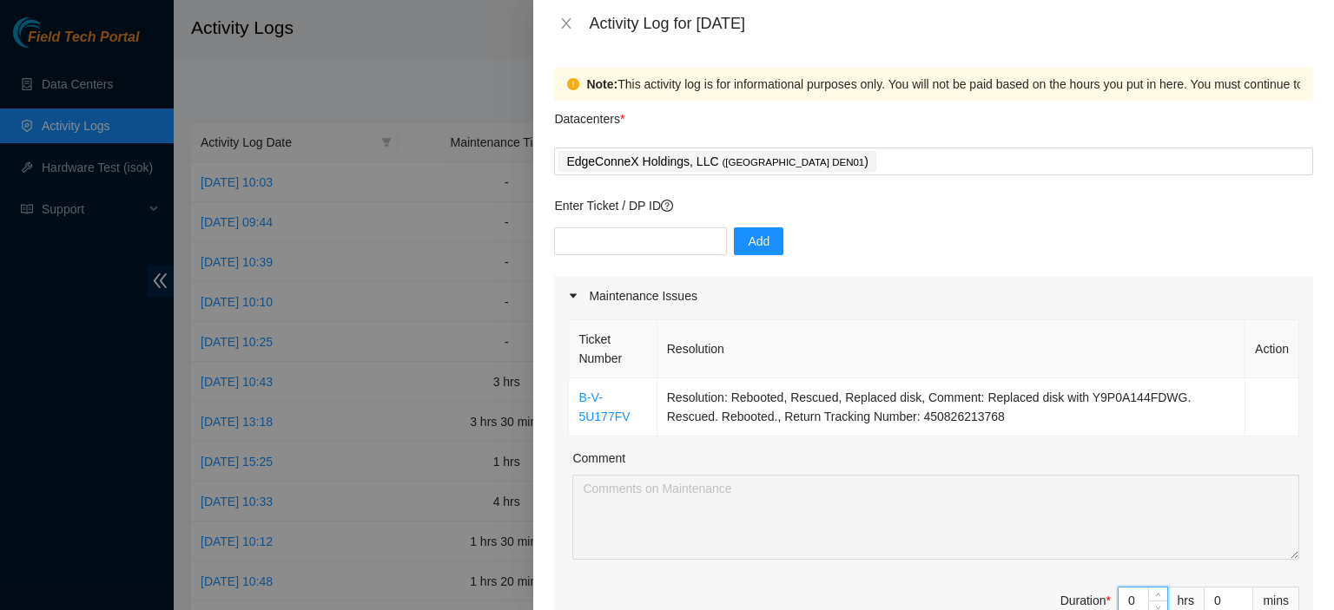
click at [1127, 601] on input "0" at bounding box center [1142, 601] width 49 height 26
type input "2"
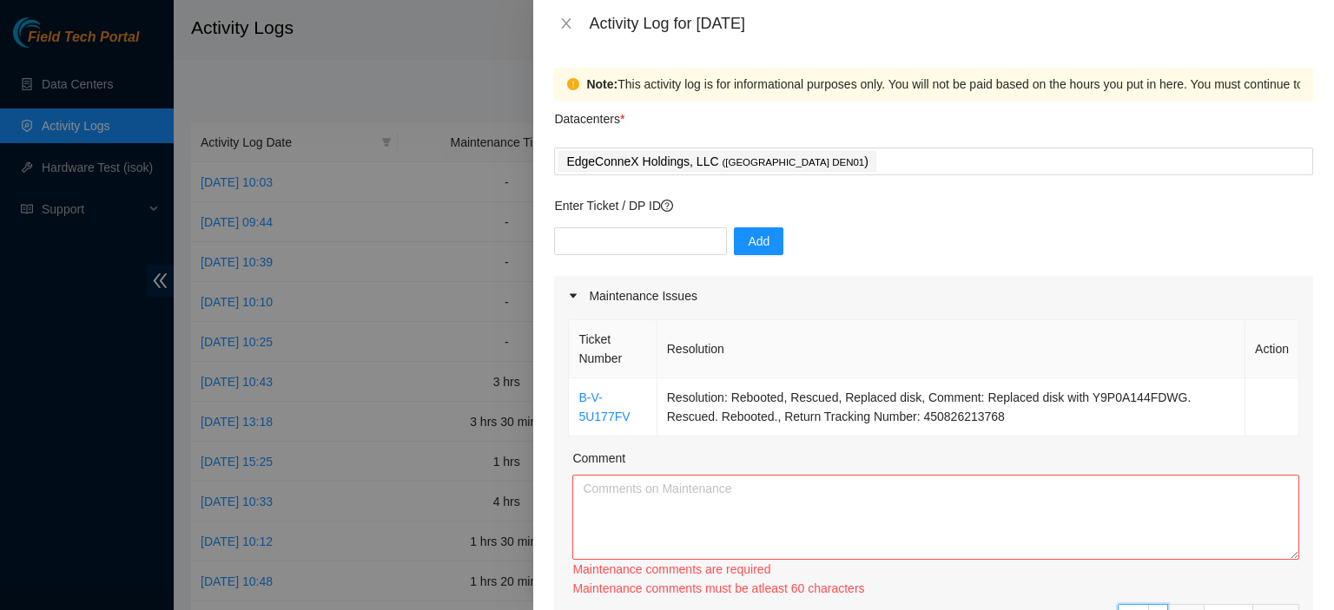
type input "2"
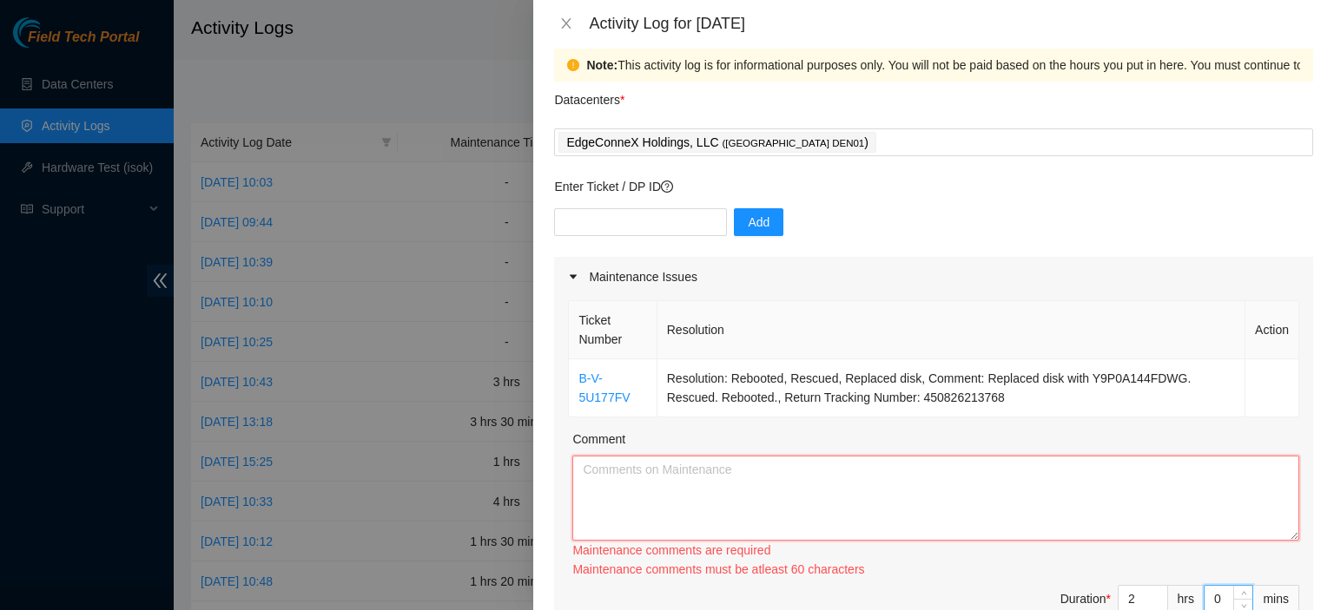
click at [863, 472] on textarea "Comment" at bounding box center [935, 498] width 727 height 85
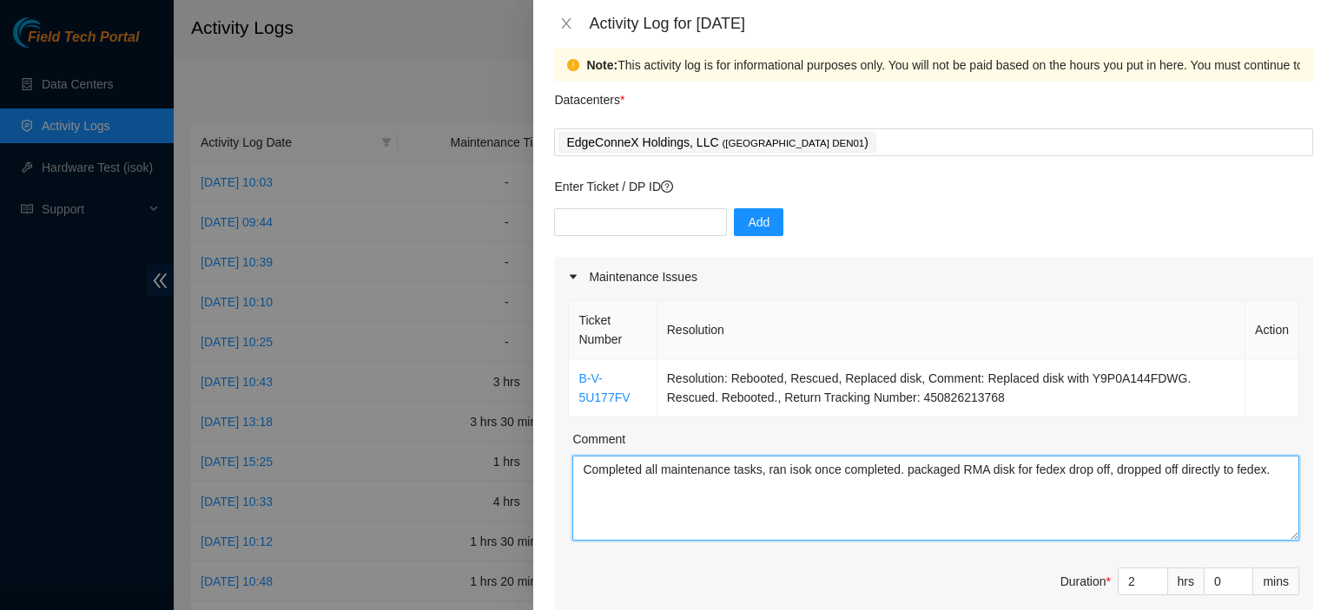
type textarea "Completed all maintenance tasks, ran isok once completed. packaged RMA disk for…"
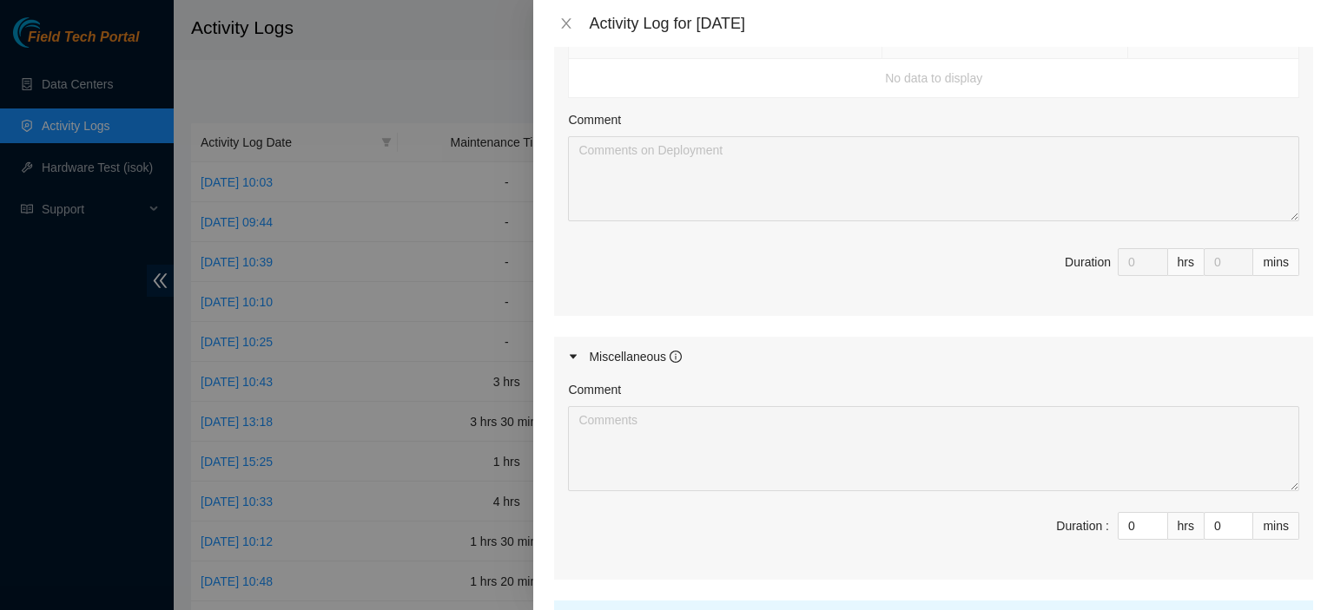
scroll to position [708, 0]
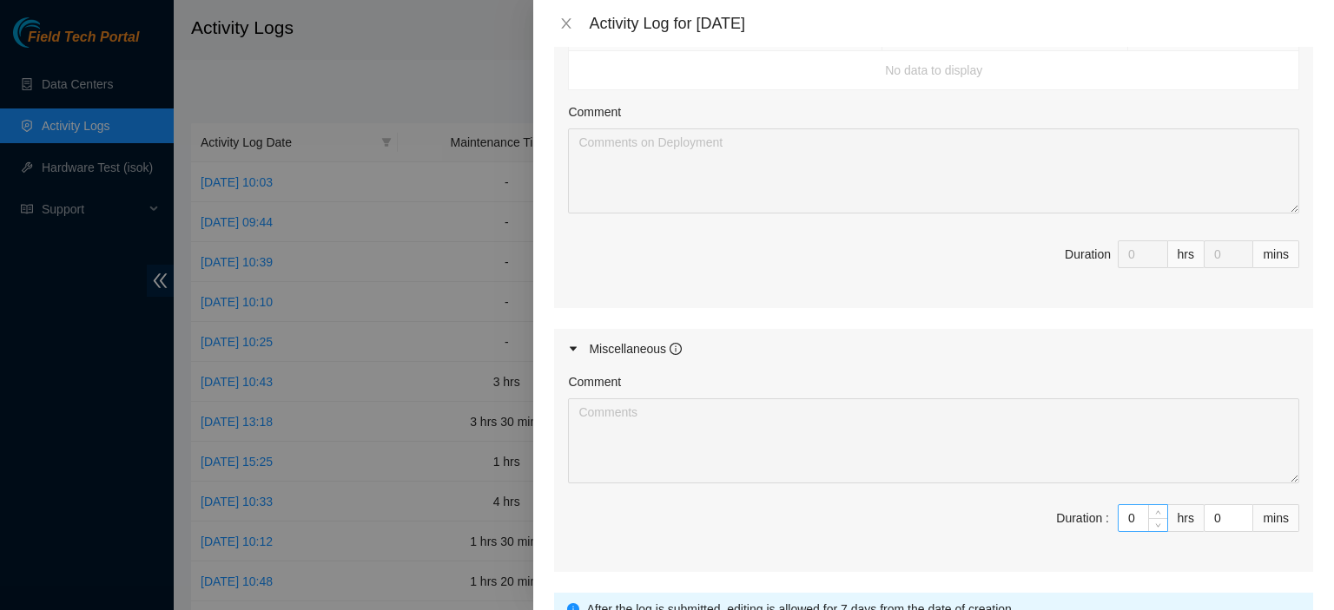
click at [1126, 505] on input "0" at bounding box center [1142, 518] width 49 height 26
type input "6"
type input "8"
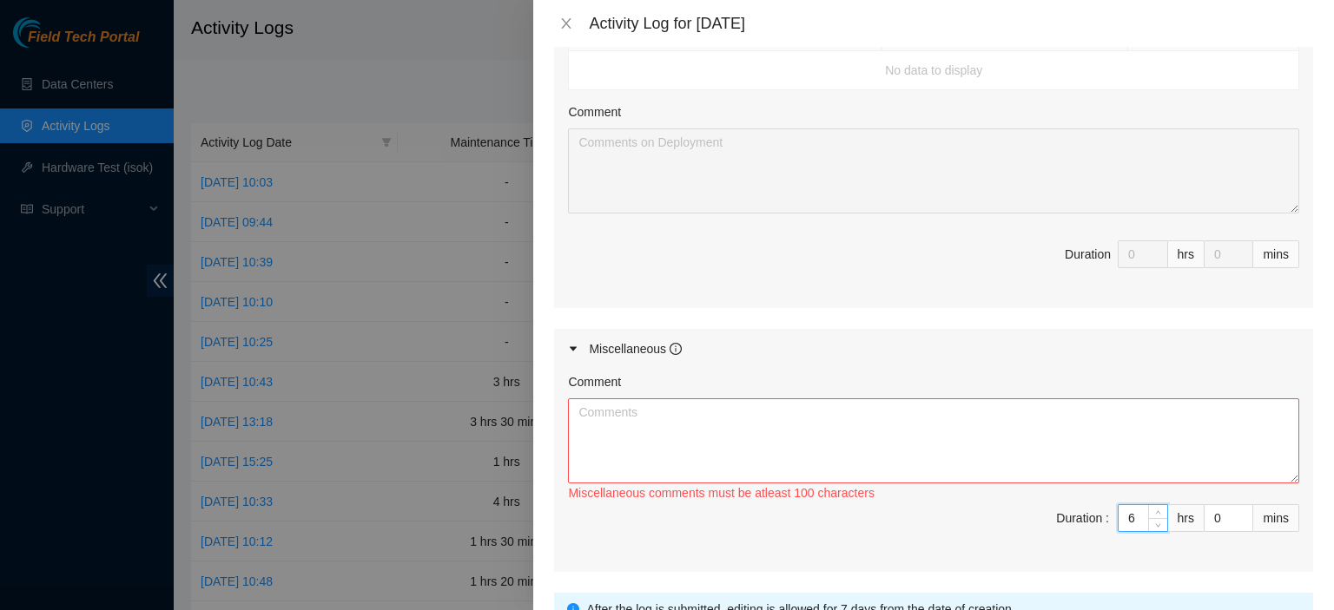
type input "6"
click at [1065, 437] on textarea "Comment" at bounding box center [933, 441] width 731 height 85
paste textarea "Worked with [PERSON_NAME] on P81156, labeled fiber and ran boarder MPO break ou…"
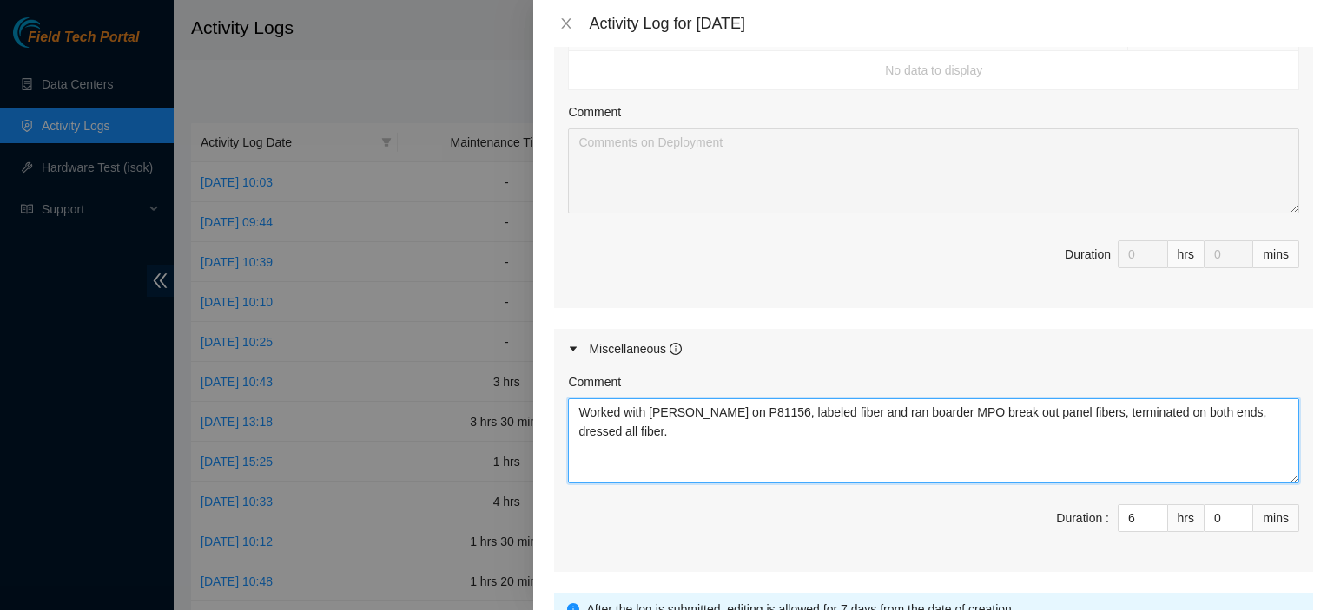
type textarea "Worked with [PERSON_NAME] on P81156, labeled fiber and ran boarder MPO break ou…"
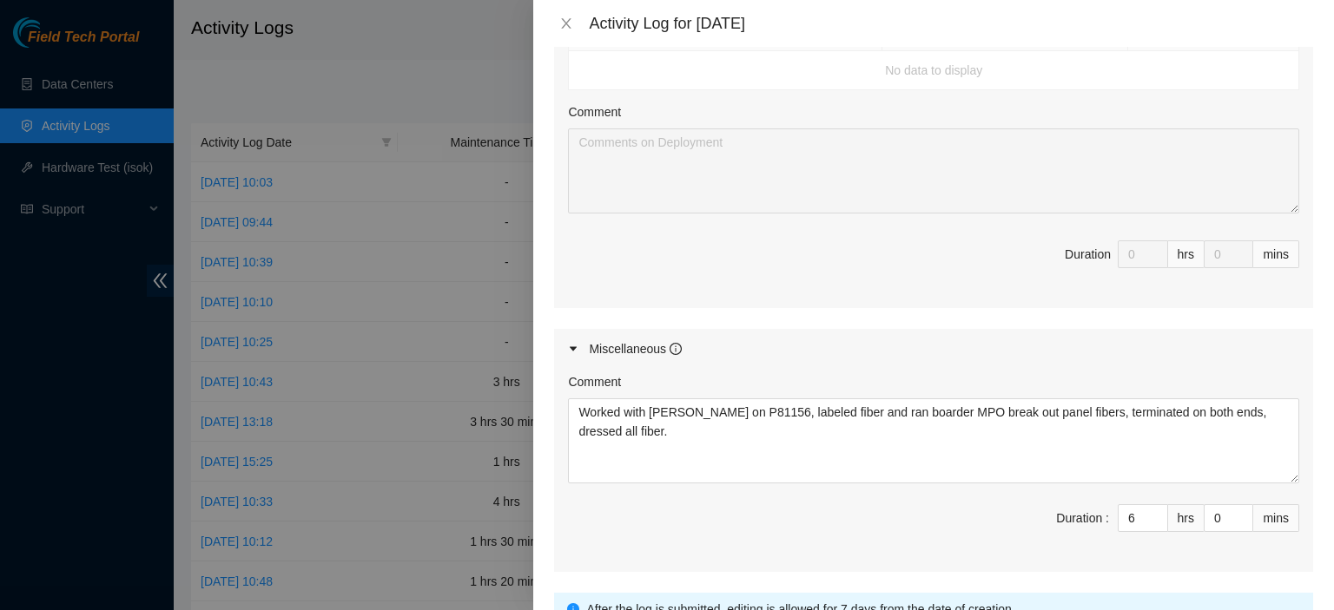
scroll to position [854, 0]
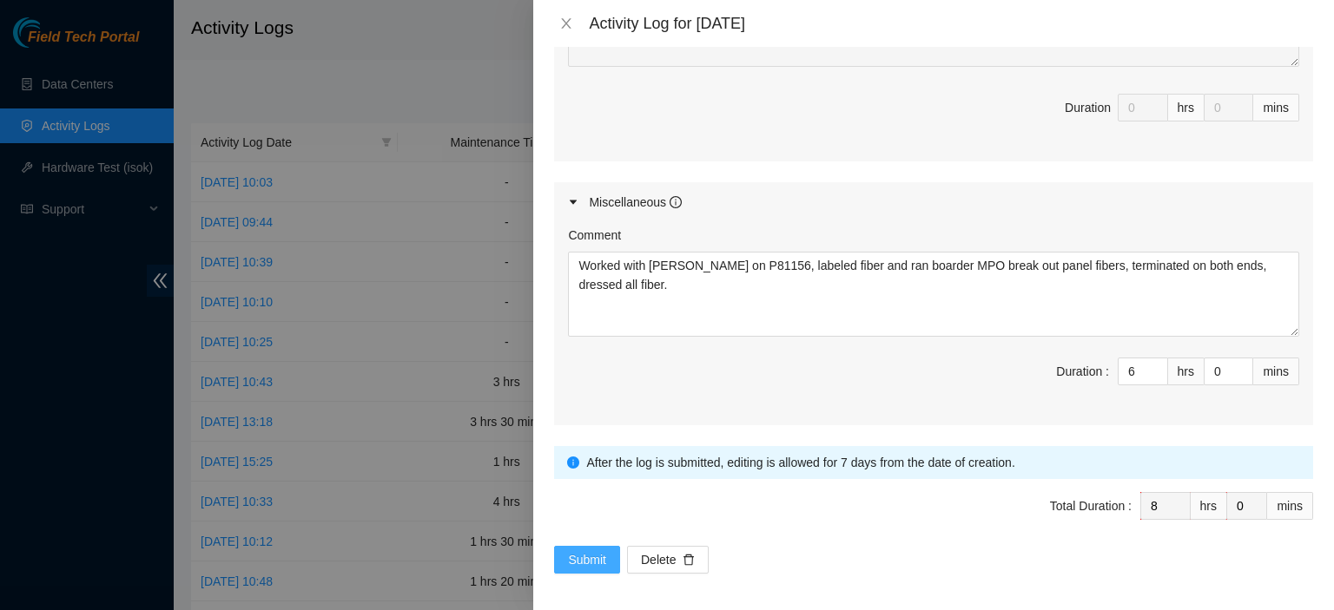
click at [599, 554] on span "Submit" at bounding box center [587, 560] width 38 height 19
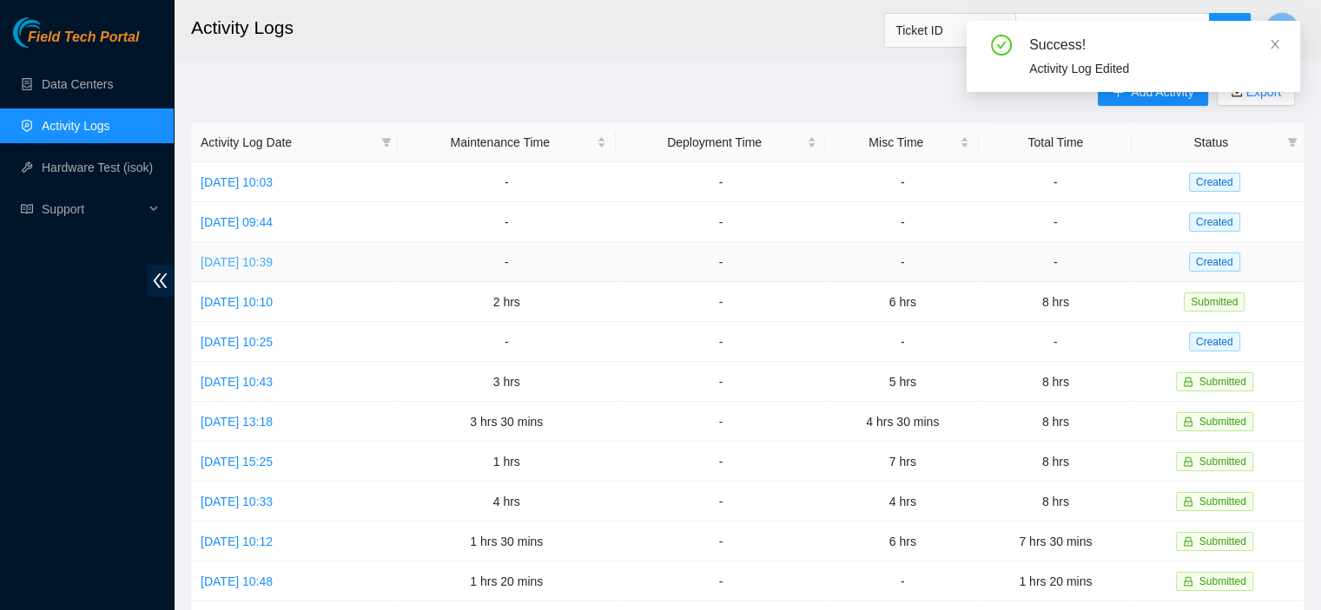
click at [243, 261] on link "[DATE] 10:39" at bounding box center [237, 262] width 72 height 14
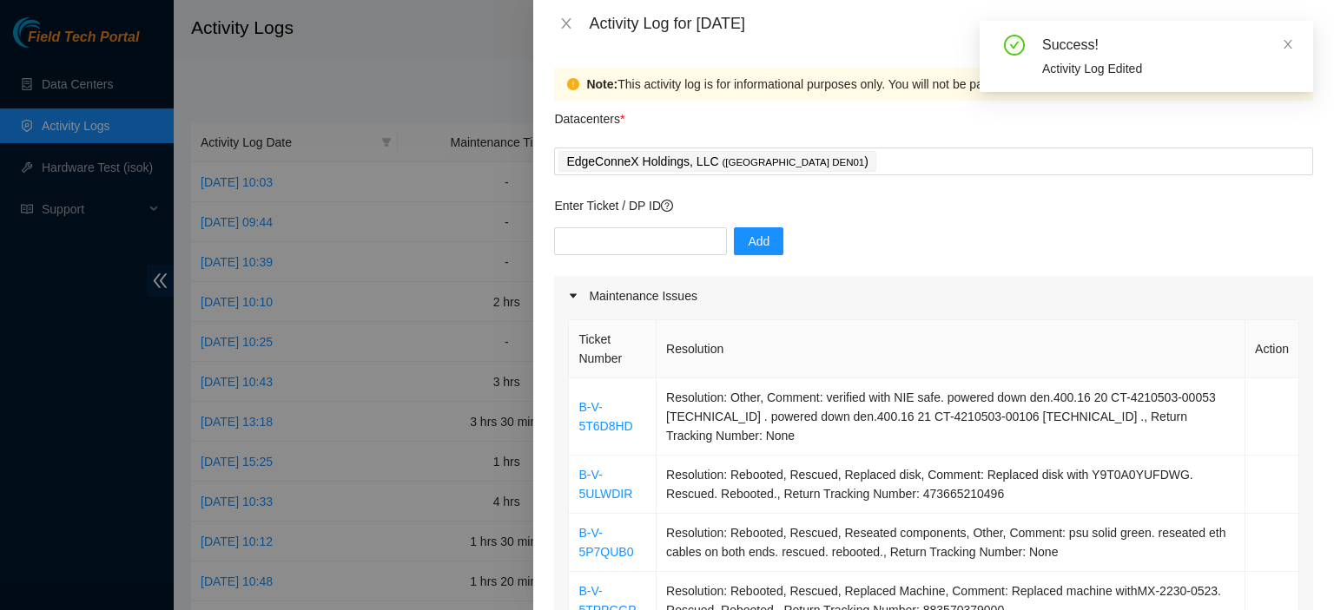
scroll to position [312, 0]
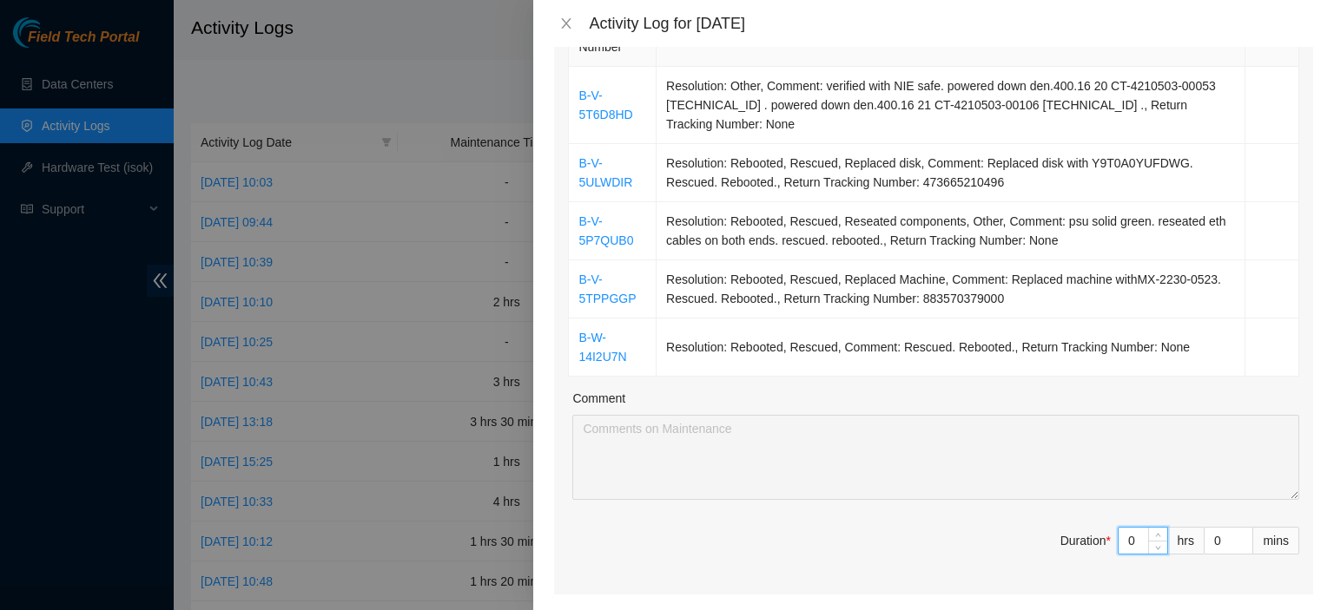
click at [1125, 537] on input "0" at bounding box center [1142, 541] width 49 height 26
type input "5"
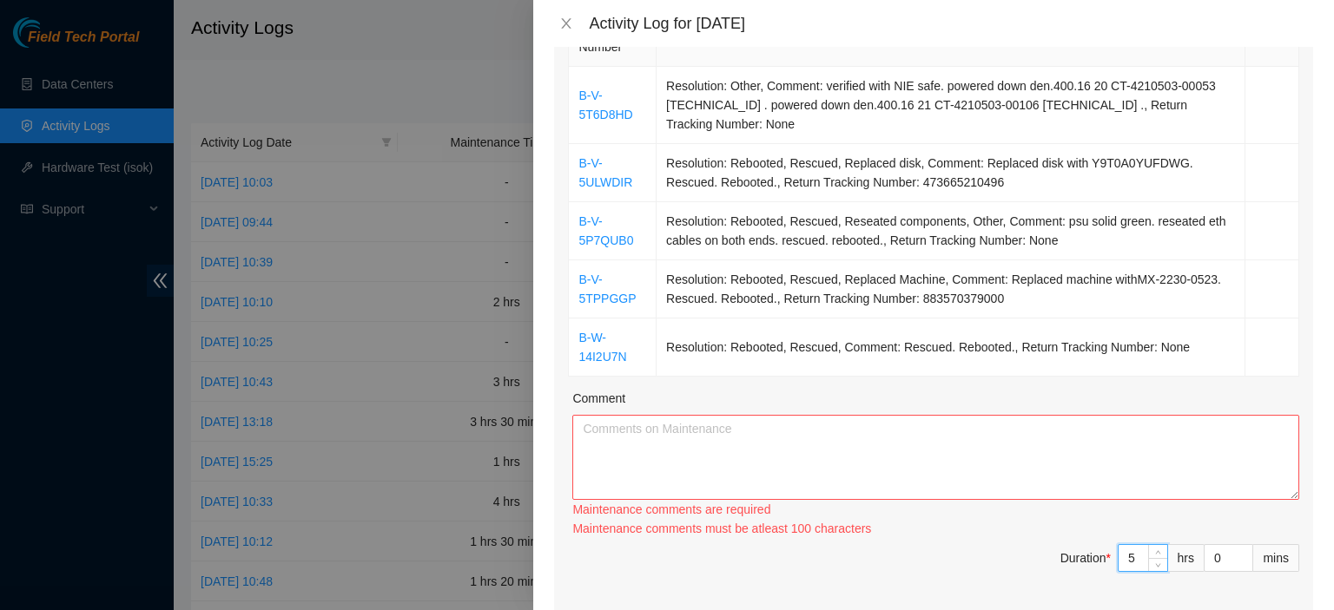
type input "5"
click at [1093, 460] on textarea "Comment" at bounding box center [935, 457] width 727 height 85
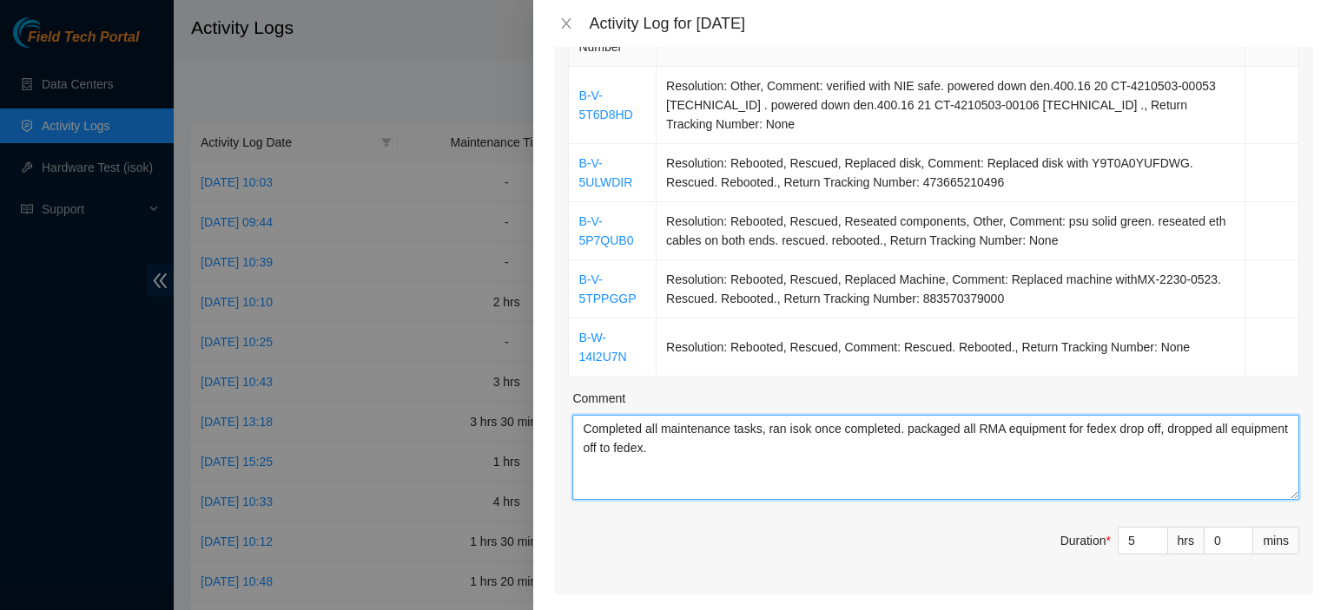
type textarea "Completed all maintenance tasks, ran isok once completed. packaged all RMA equi…"
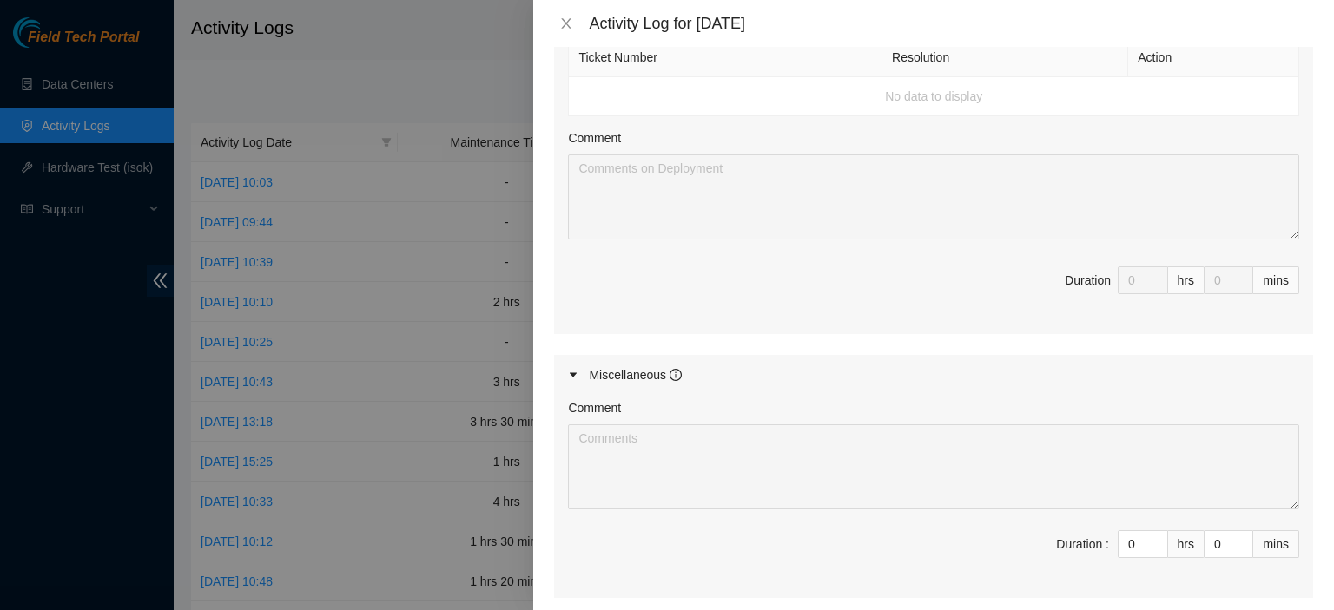
scroll to position [963, 0]
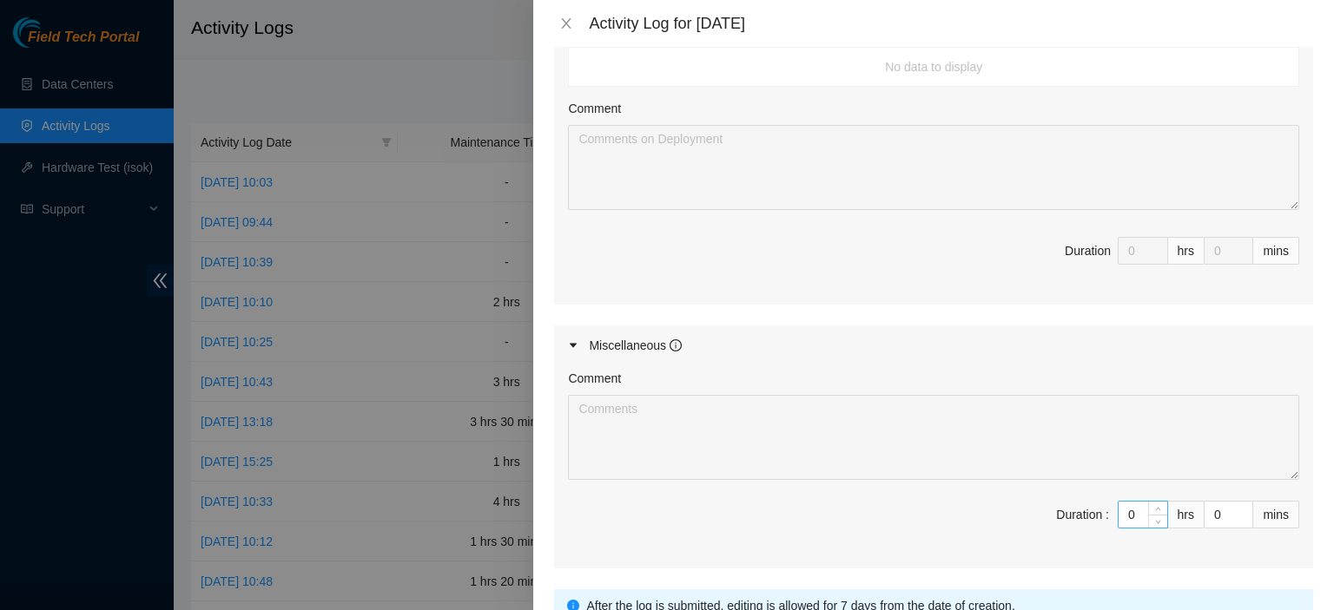
click at [1125, 510] on input "0" at bounding box center [1142, 515] width 49 height 26
type input "3"
type input "8"
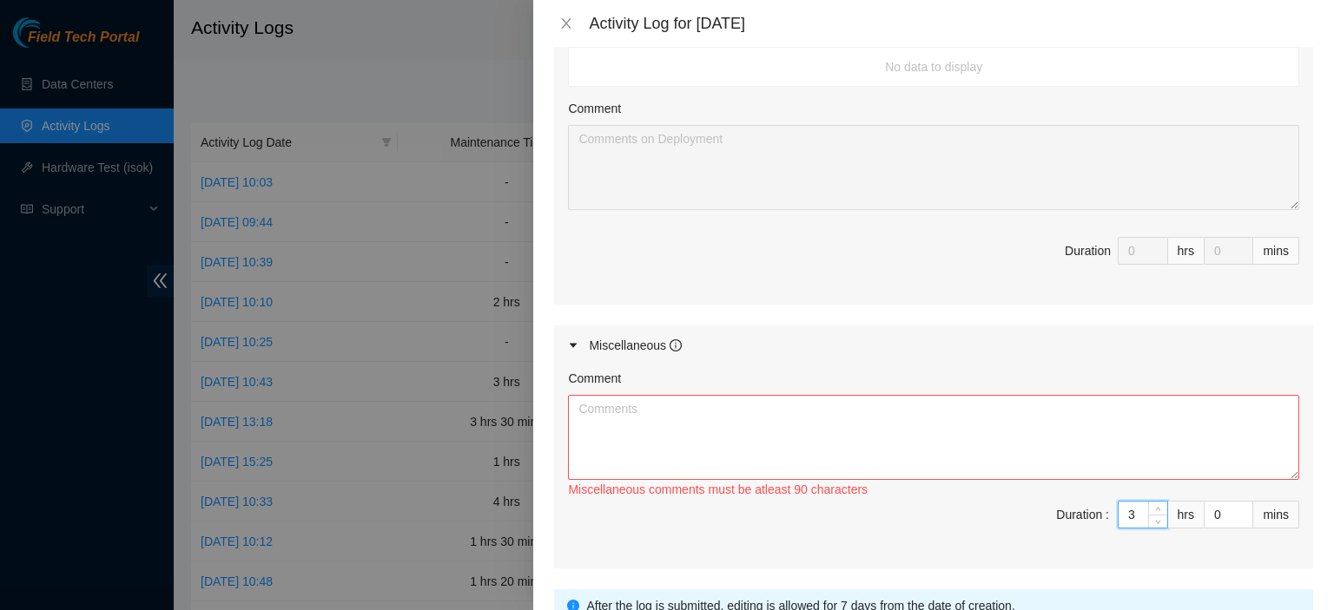
type input "3"
click at [1018, 403] on textarea "Comment" at bounding box center [933, 437] width 731 height 85
paste textarea "Worked with [PERSON_NAME] on P81156, labeled fiber and ran boarder MPO break ou…"
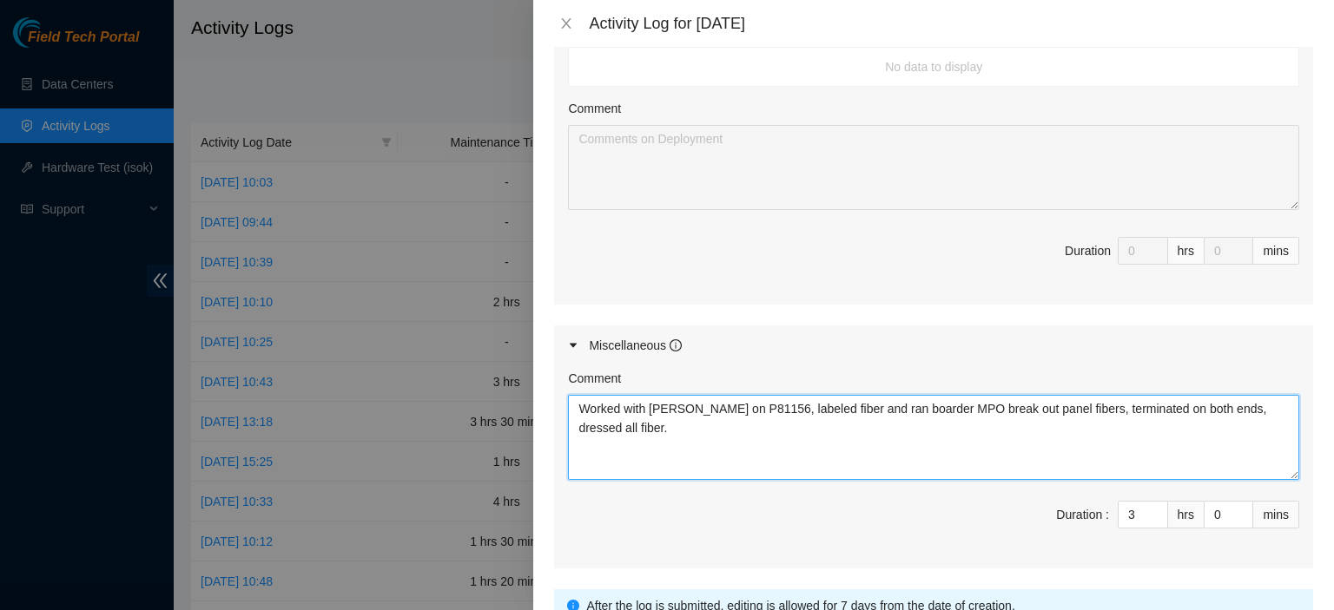
click at [1006, 404] on textarea "Worked with [PERSON_NAME] on P81156, labeled fiber and ran boarder MPO break ou…" at bounding box center [933, 437] width 731 height 85
click at [729, 406] on textarea "Worked with [PERSON_NAME] on P81156, labeled fiber for Spine break out panel fi…" at bounding box center [933, 437] width 731 height 85
click at [777, 403] on textarea "Worked with [PERSON_NAME] on P81156, labeled fiber for Spine break out panel fi…" at bounding box center [933, 437] width 731 height 85
click at [774, 403] on textarea "Worked with [PERSON_NAME] on P81156, labeled fiber for Spine break out panel fi…" at bounding box center [933, 437] width 731 height 85
drag, startPoint x: 1261, startPoint y: 407, endPoint x: 584, endPoint y: 405, distance: 677.3
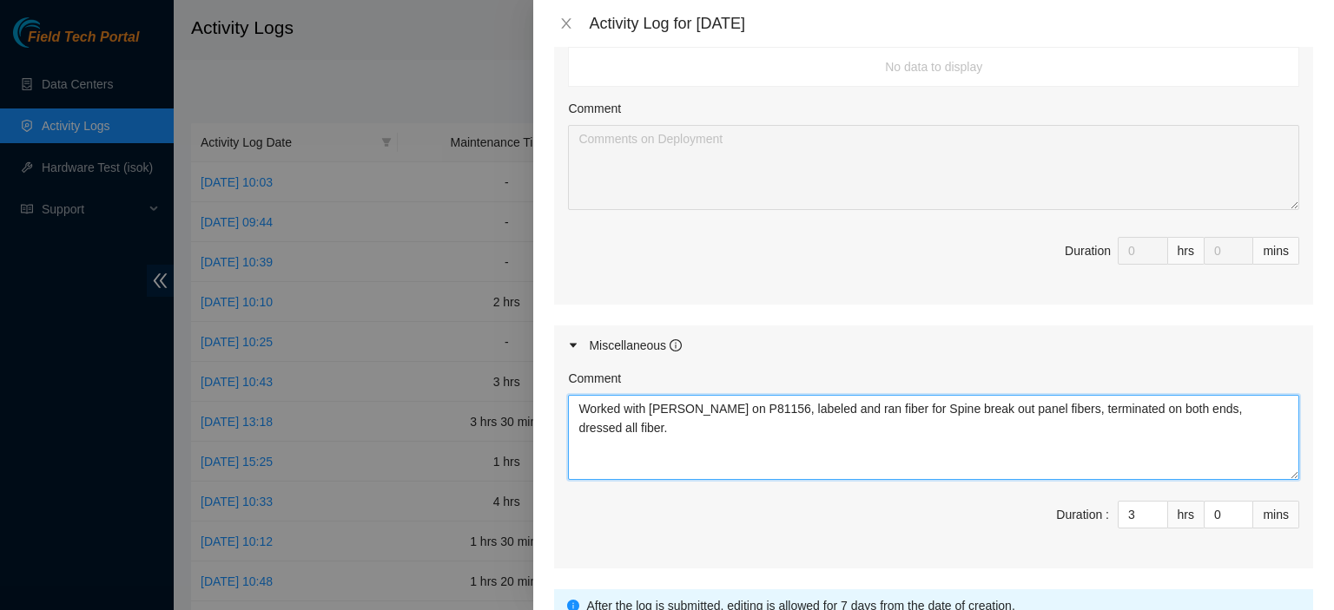
click at [584, 405] on textarea "Worked with [PERSON_NAME] on P81156, labeled and ran fiber for Spine break out …" at bounding box center [933, 437] width 731 height 85
click at [1145, 440] on textarea "Worked with [PERSON_NAME] on P81156, labeled and ran fiber for Spine break out …" at bounding box center [933, 437] width 731 height 85
click at [1038, 440] on textarea "Worked with [PERSON_NAME] on P81156, labeled and ran fiber for Spine break out …" at bounding box center [933, 437] width 731 height 85
type textarea "Worked with [PERSON_NAME] on P81156, labeled and ran fiber for Spine break out …"
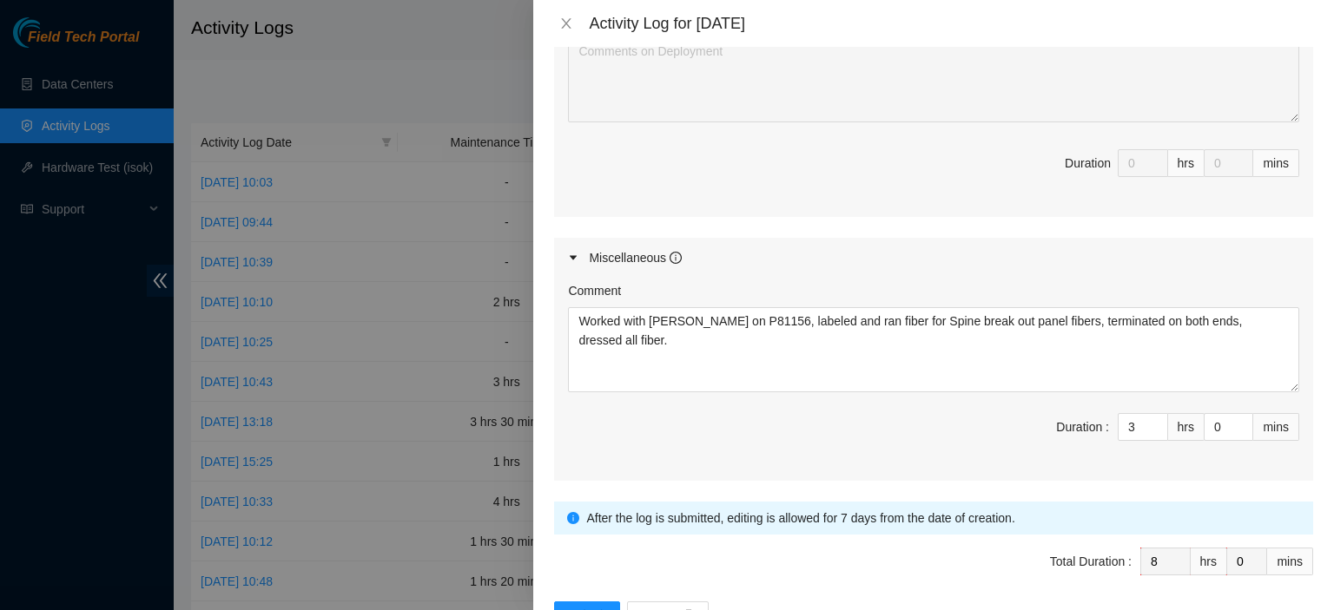
scroll to position [1105, 0]
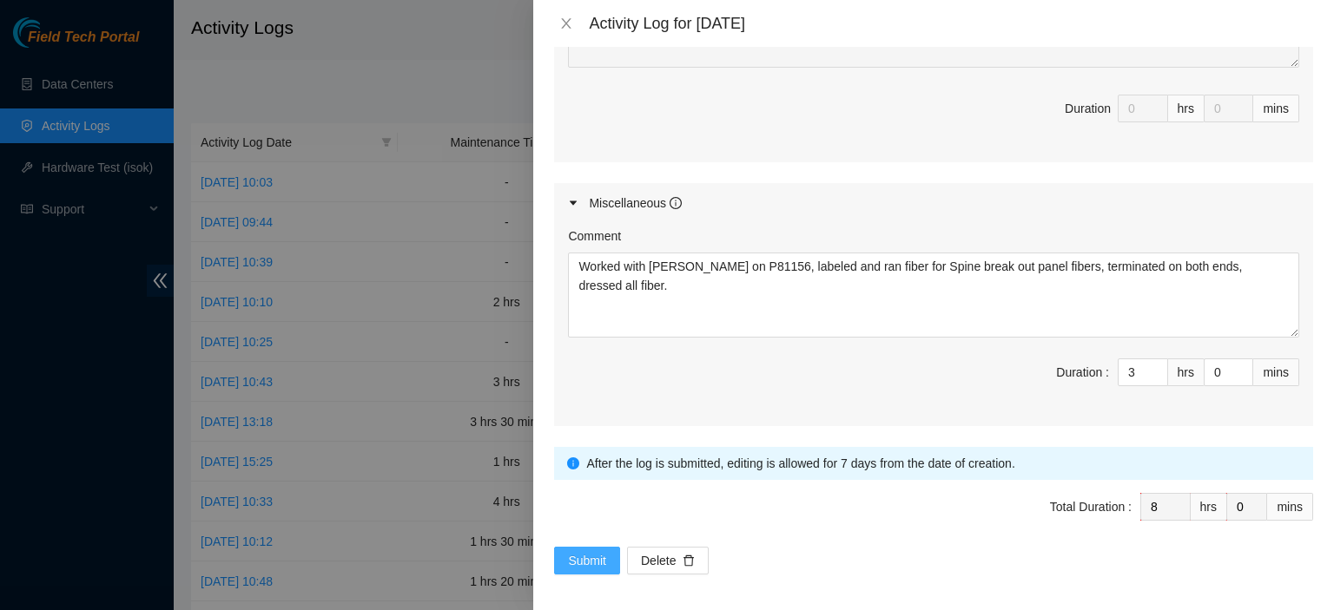
click at [577, 556] on span "Submit" at bounding box center [587, 560] width 38 height 19
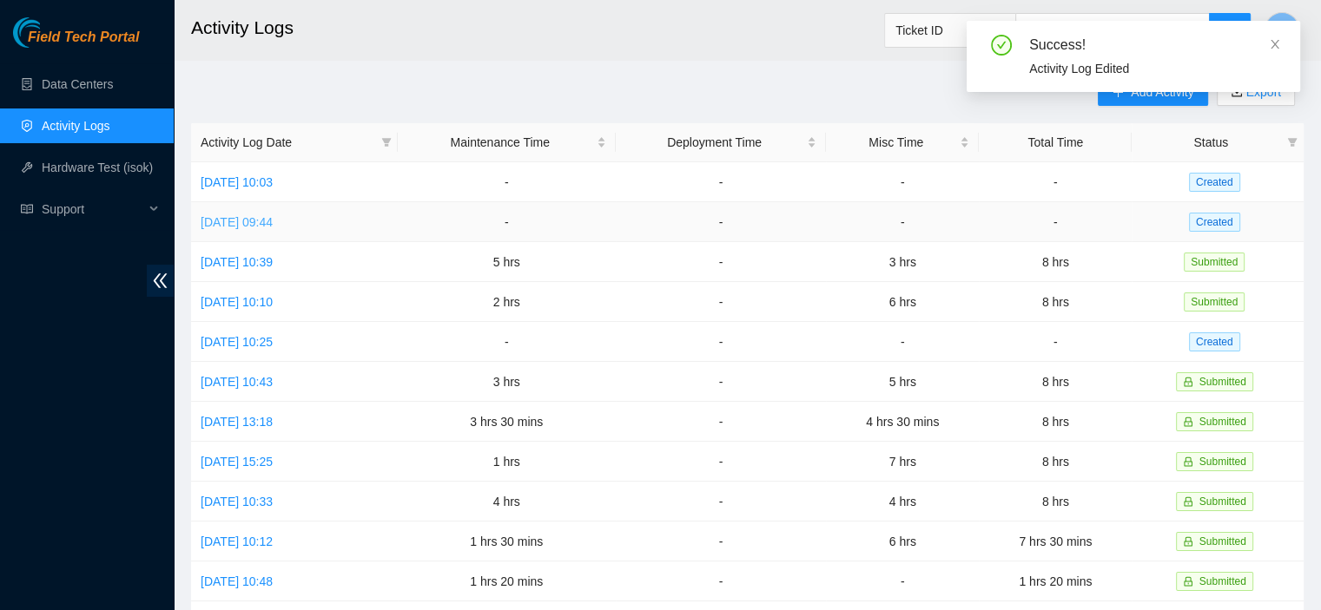
click at [261, 218] on link "[DATE] 09:44" at bounding box center [237, 222] width 72 height 14
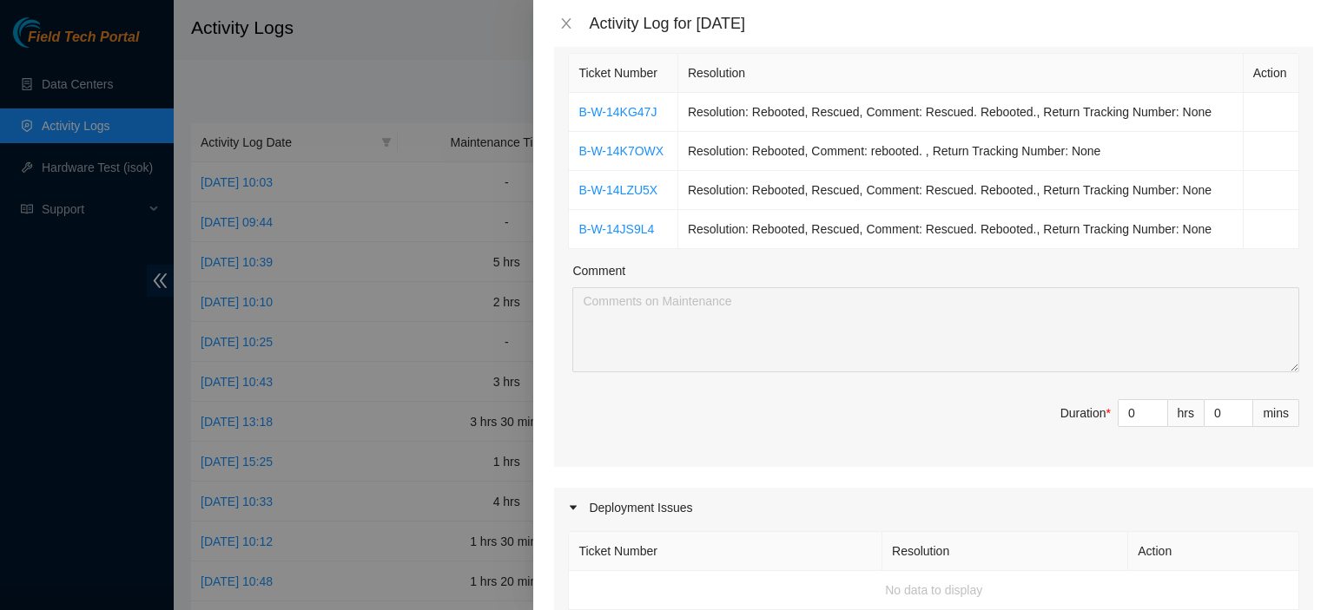
scroll to position [278, 0]
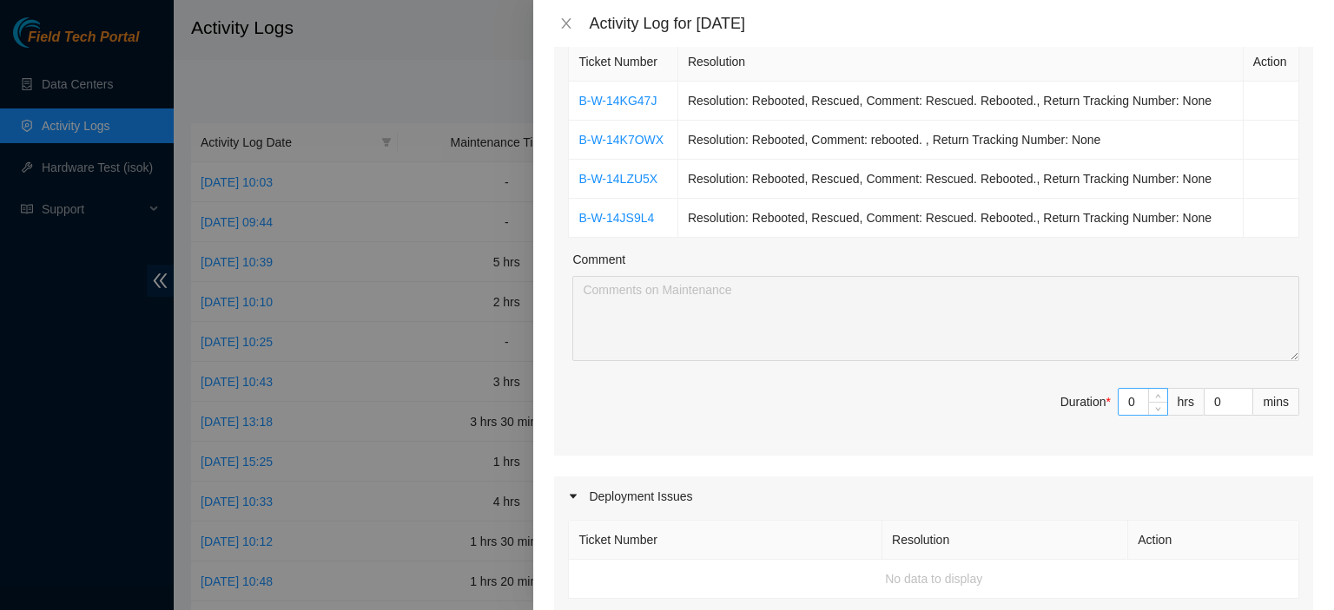
click at [1125, 398] on input "0" at bounding box center [1142, 402] width 49 height 26
type input "3"
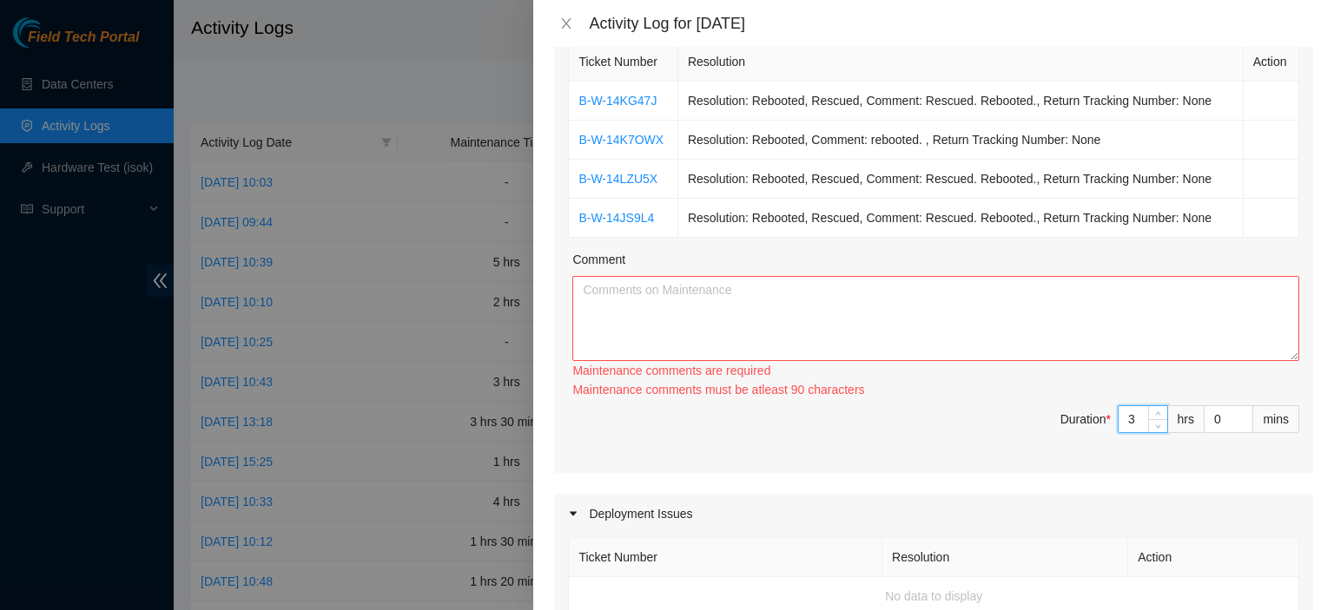
type input "3"
click at [1091, 326] on textarea "Comment" at bounding box center [935, 318] width 727 height 85
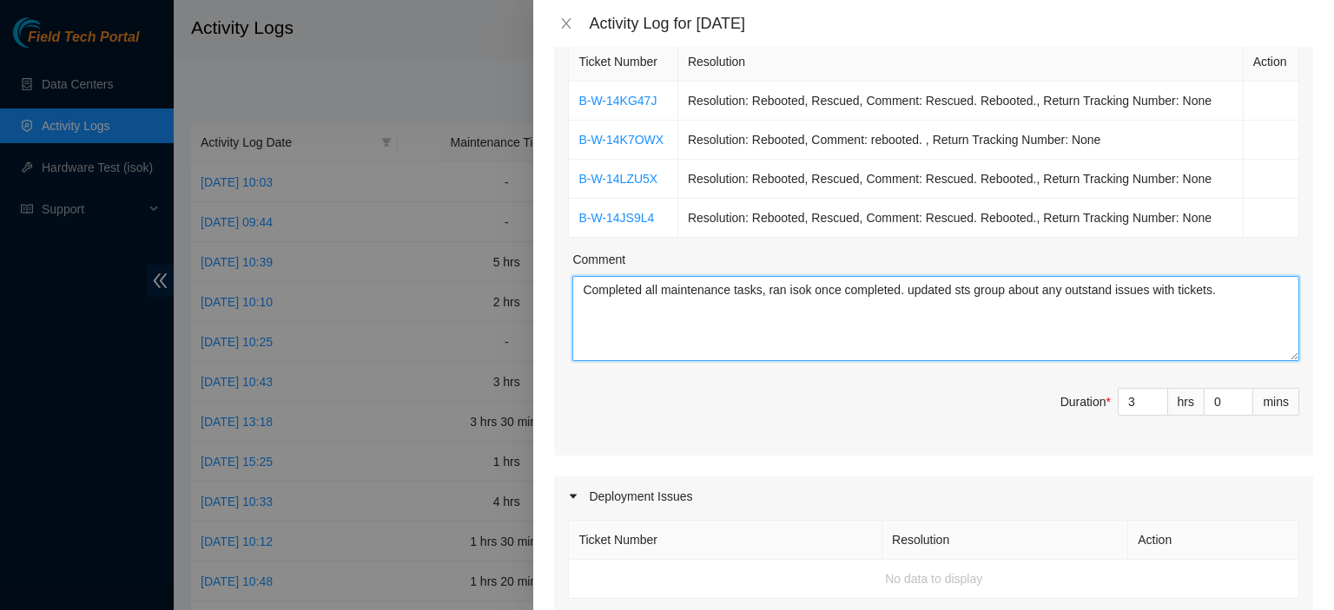
type textarea "Completed all maintenance tasks, ran isok once completed. updated sts group abo…"
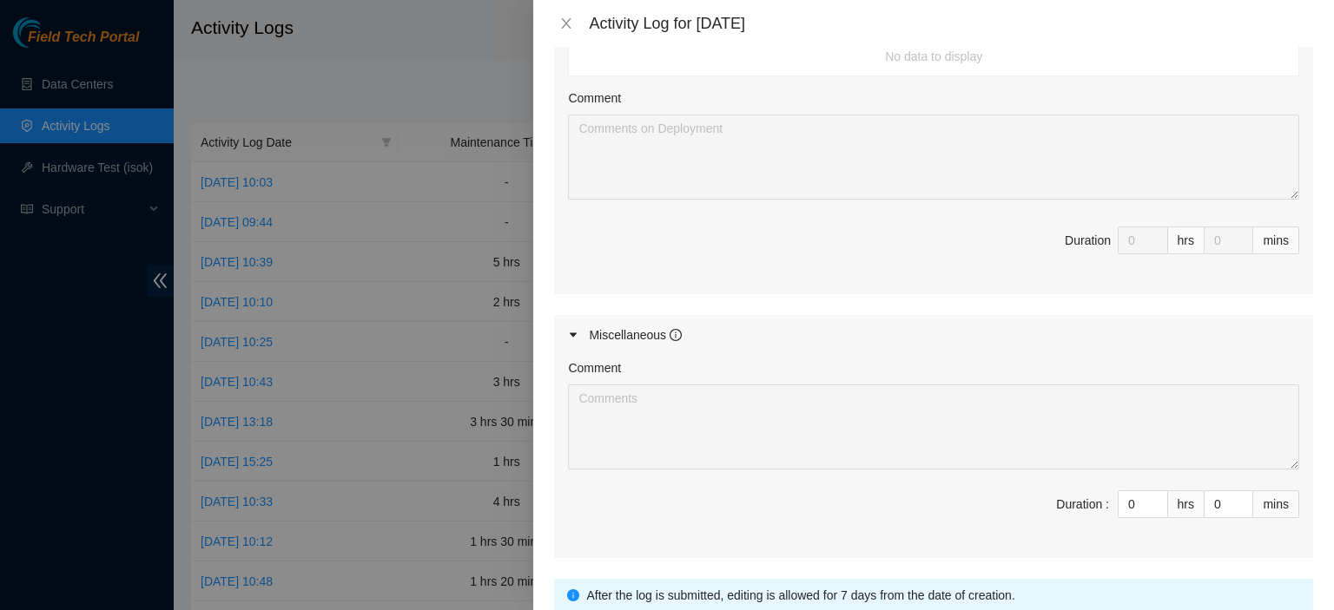
scroll to position [927, 0]
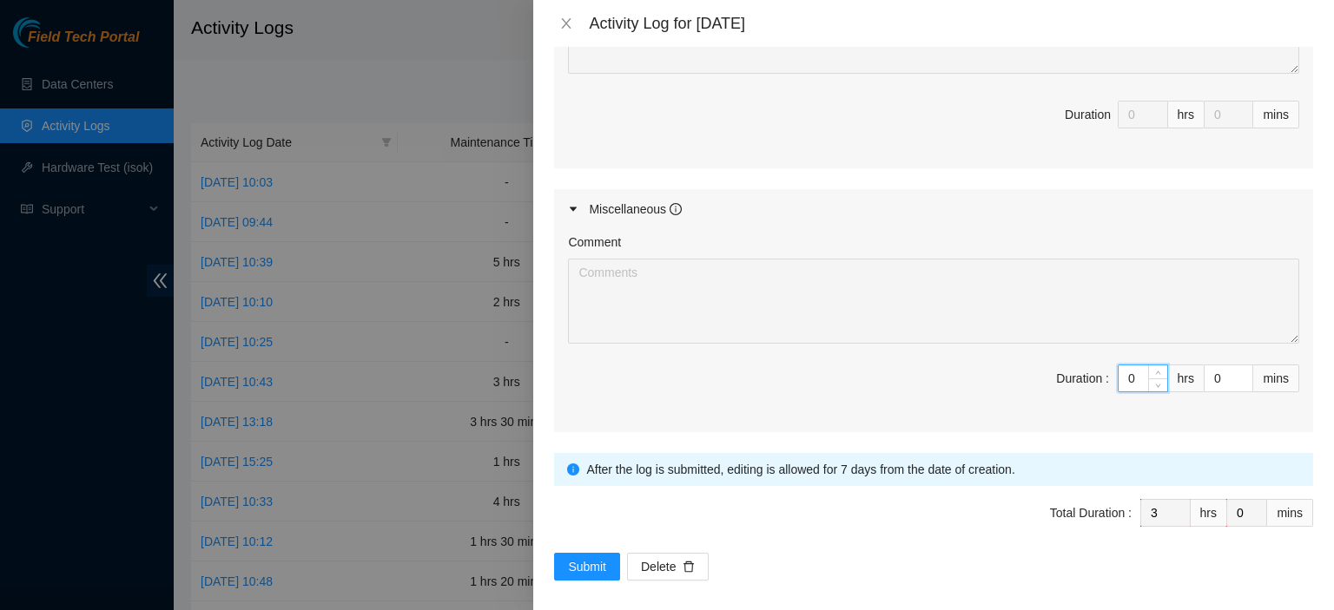
click at [1128, 376] on input "0" at bounding box center [1142, 379] width 49 height 26
type input "5"
type input "8"
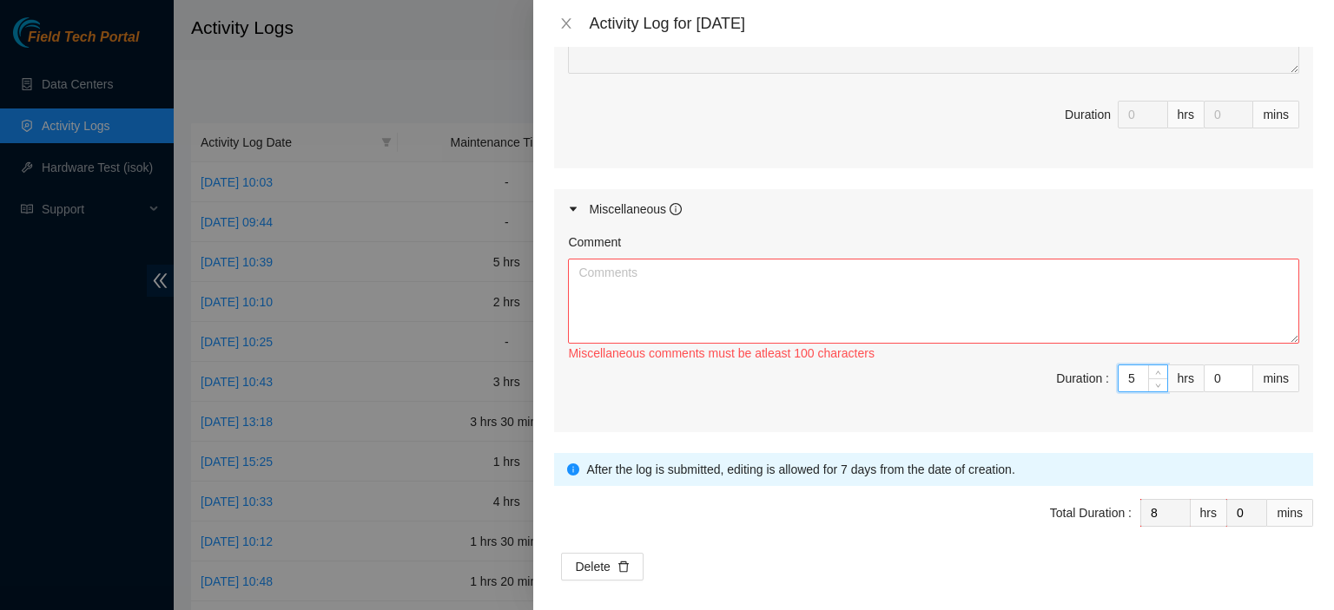
type input "5"
click at [1091, 265] on textarea "Comment" at bounding box center [933, 301] width 731 height 85
paste textarea "Worked with [PERSON_NAME] on P81156, labeled and ran fiber for Spine break out …"
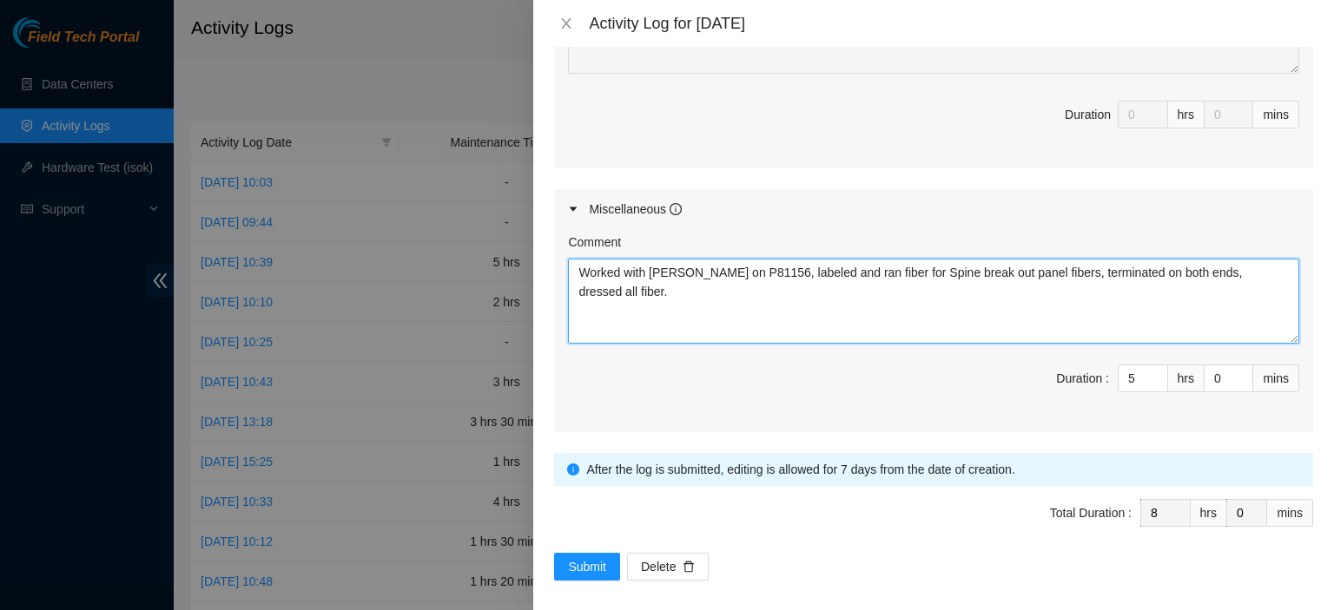
click at [1021, 270] on textarea "Worked with [PERSON_NAME] on P81156, labeled and ran fiber for Spine break out …" at bounding box center [933, 301] width 731 height 85
type textarea "Worked with [PERSON_NAME] on P81156, labeled and ran fiber for Spine break out …"
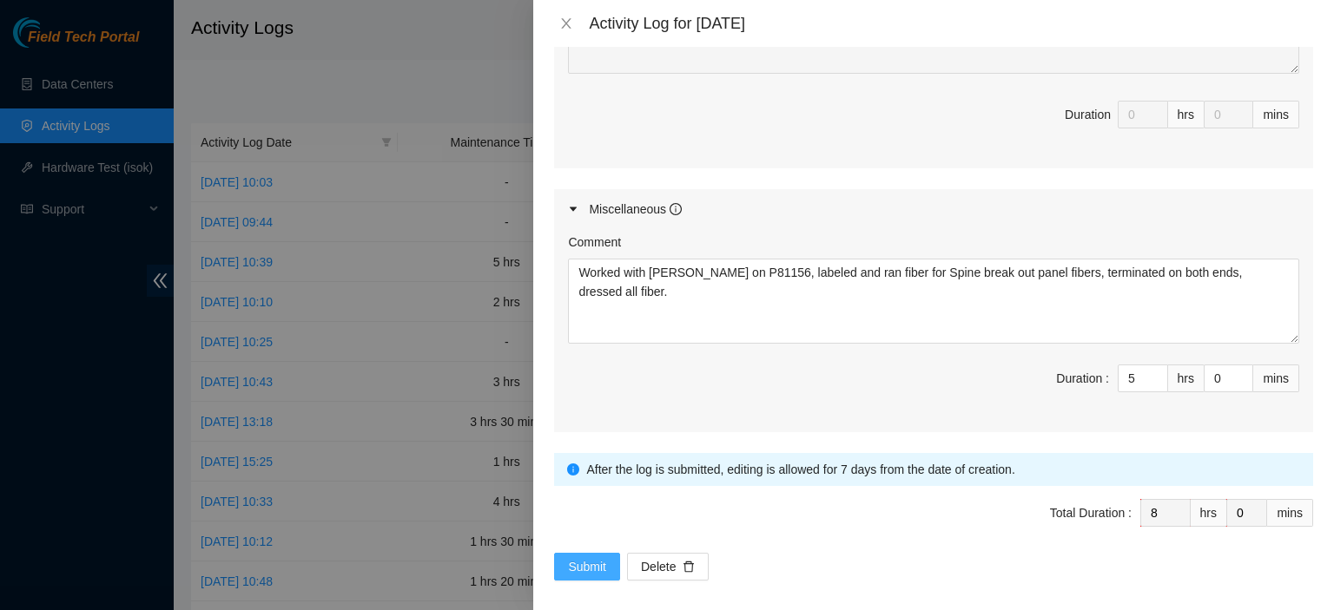
click at [598, 558] on span "Submit" at bounding box center [587, 566] width 38 height 19
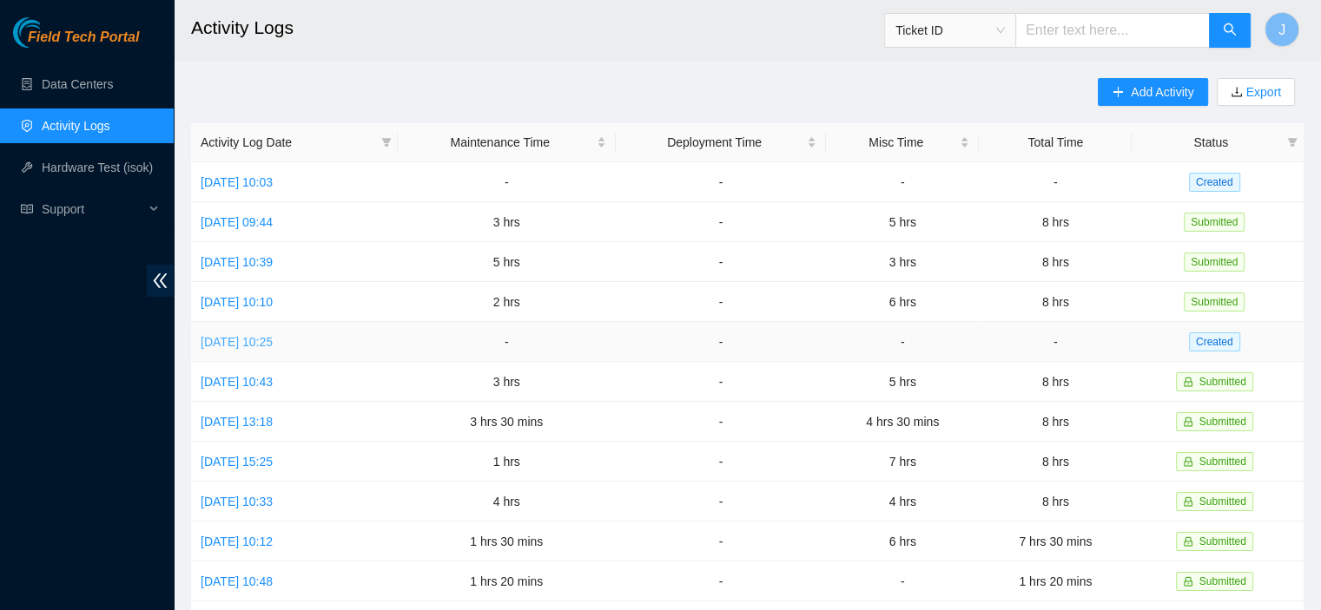
click at [266, 337] on link "[DATE] 10:25" at bounding box center [237, 342] width 72 height 14
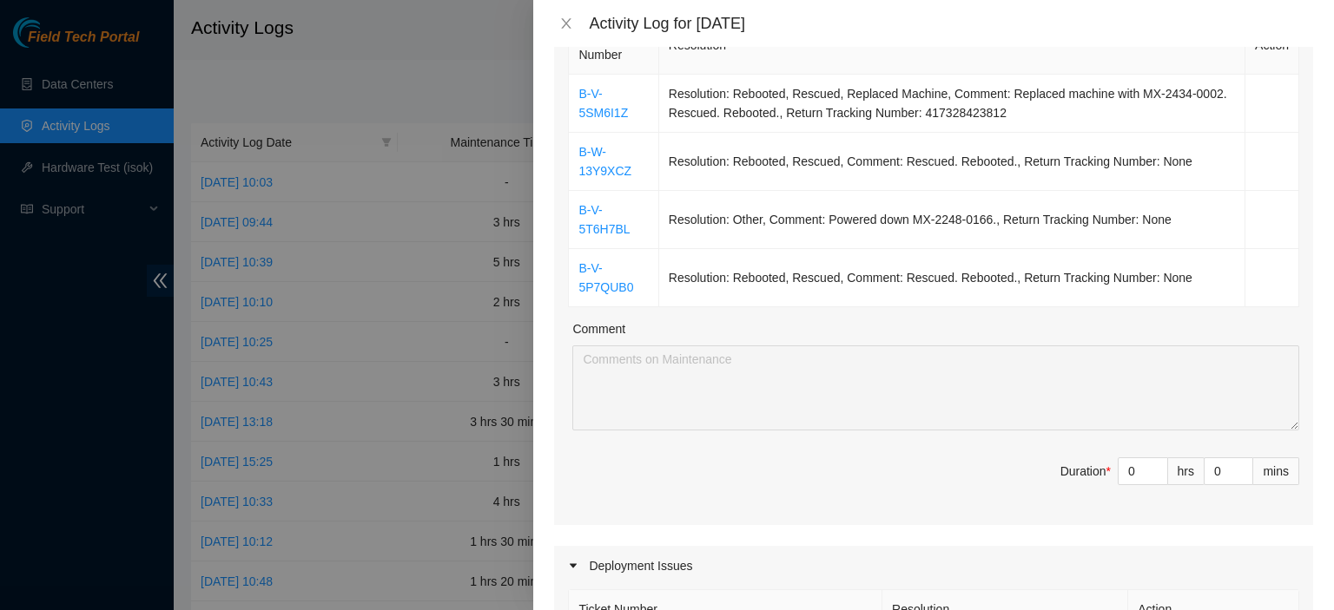
scroll to position [306, 0]
click at [1129, 472] on input "0" at bounding box center [1142, 470] width 49 height 26
type input "3"
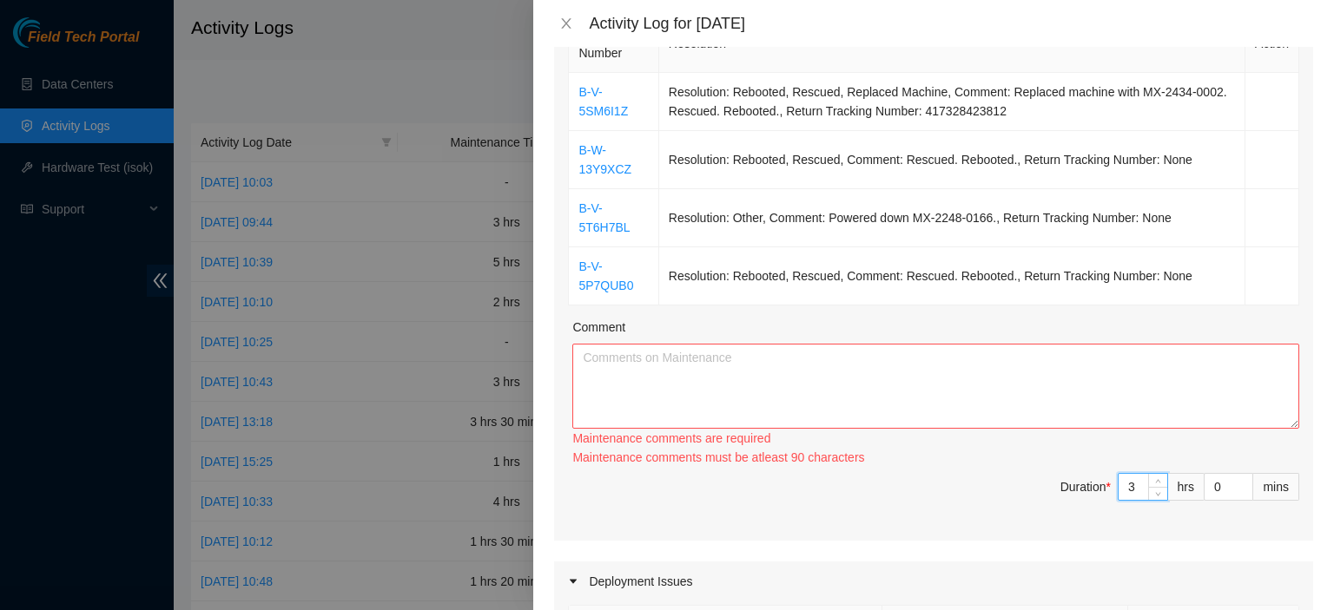
type input "3"
click at [825, 362] on textarea "Comment" at bounding box center [935, 386] width 727 height 85
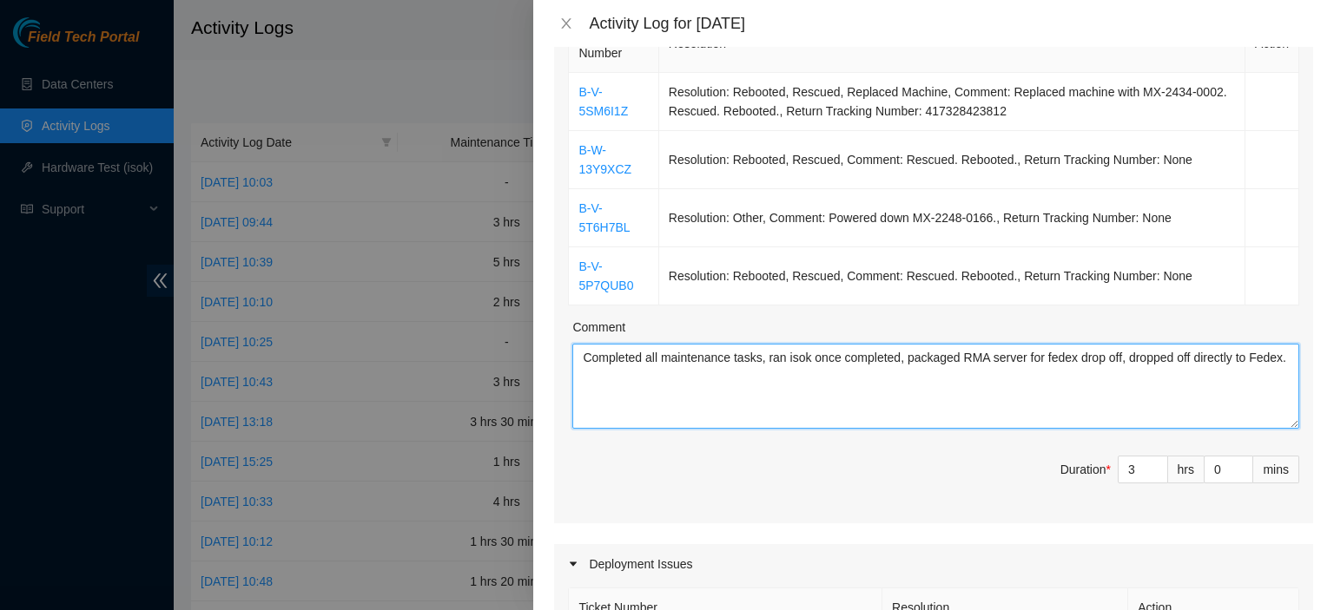
type textarea "Completed all maintenance tasks, ran isok once completed, packaged RMA server f…"
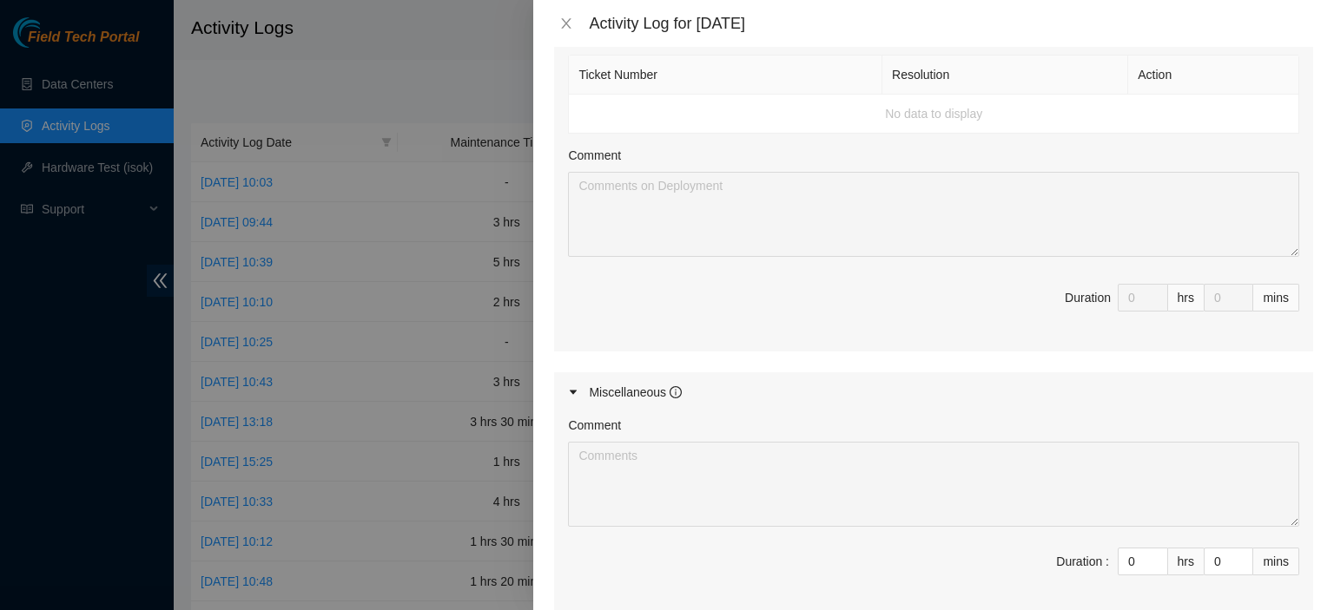
scroll to position [875, 0]
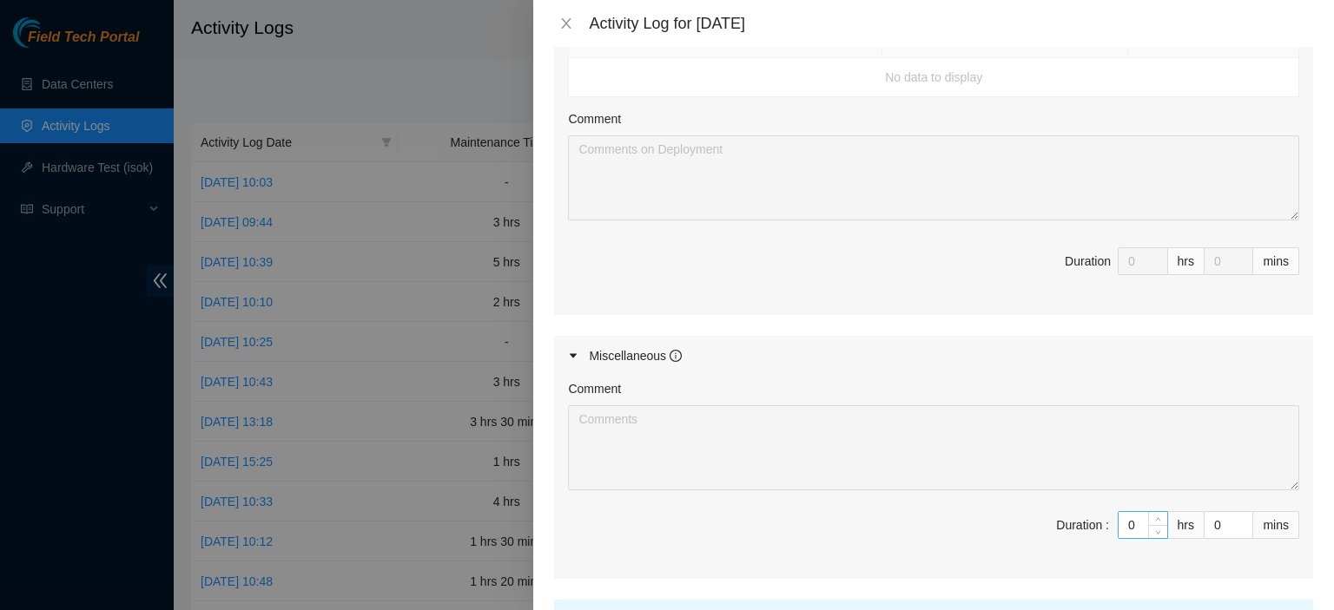
click at [1127, 519] on input "0" at bounding box center [1142, 525] width 49 height 26
type input "5"
type input "8"
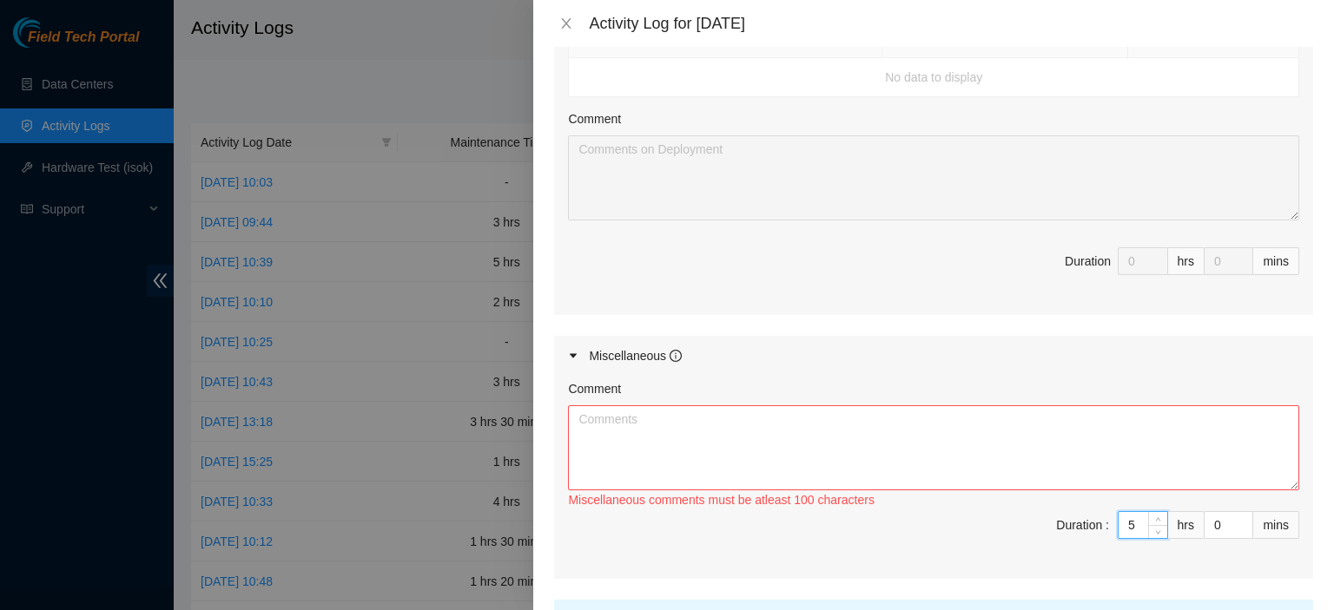
type input "5"
click at [1090, 442] on textarea "Comment" at bounding box center [933, 448] width 731 height 85
paste textarea "Worked with [PERSON_NAME] on P81156, labeled and ran fiber for Spine break out …"
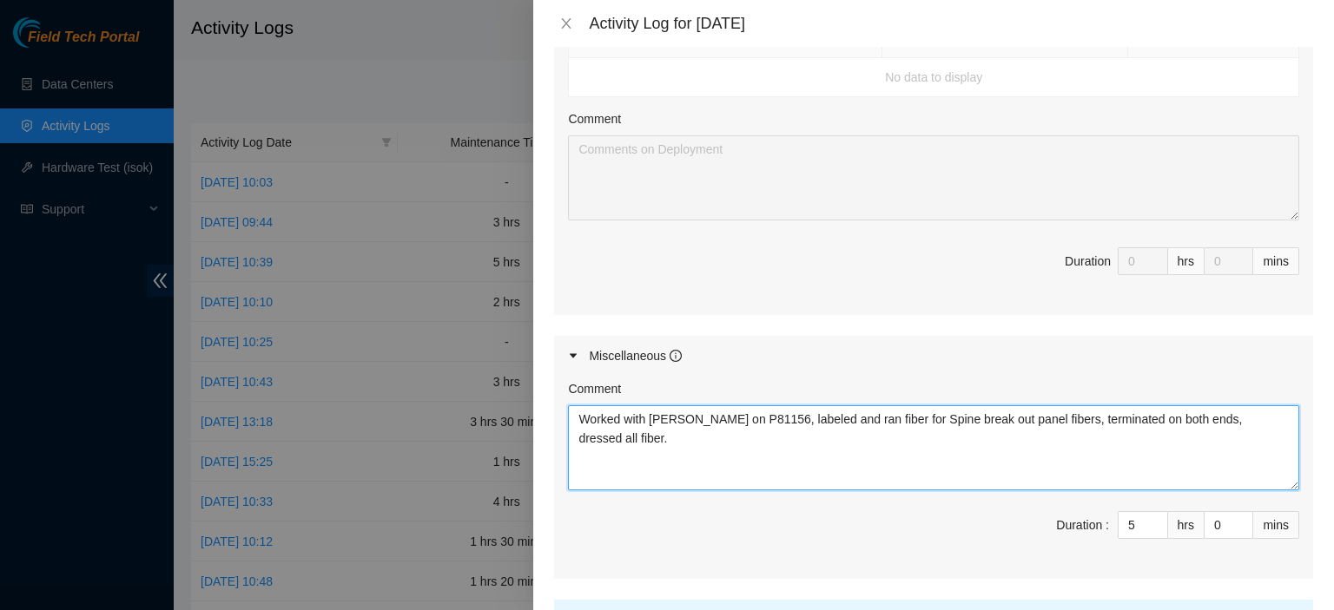
click at [985, 416] on textarea "Worked with [PERSON_NAME] on P81156, labeled and ran fiber for Spine break out …" at bounding box center [933, 448] width 731 height 85
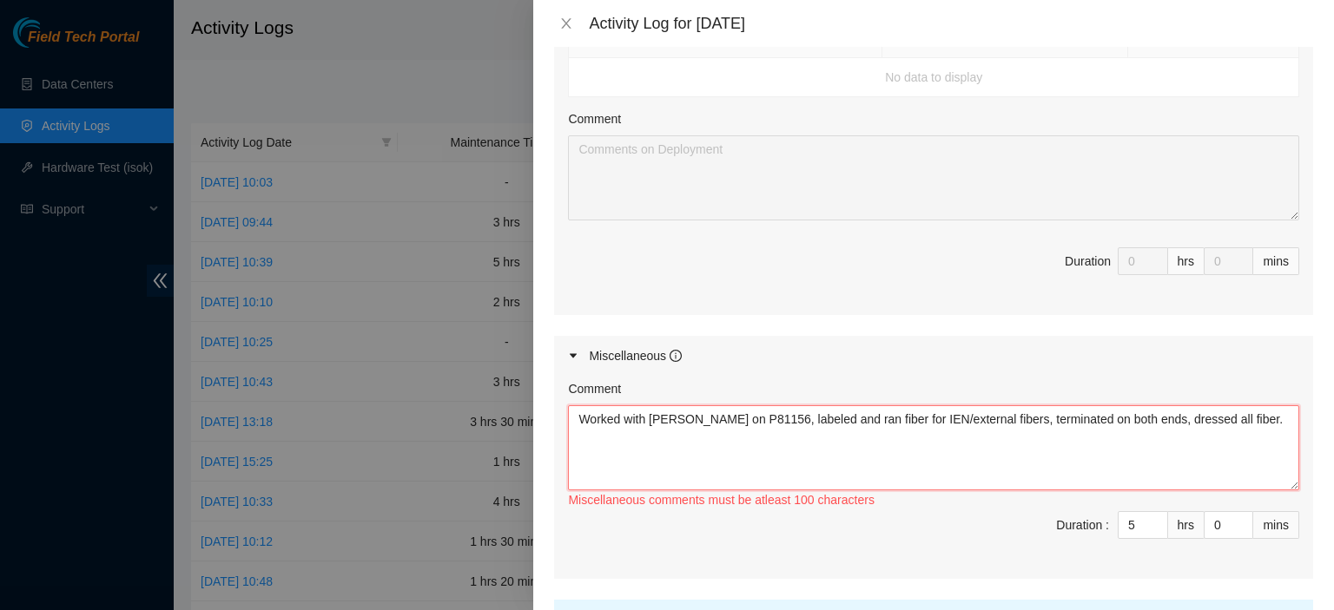
click at [971, 412] on textarea "Worked with [PERSON_NAME] on P81156, labeled and ran fiber for IEN/external fib…" at bounding box center [933, 448] width 731 height 85
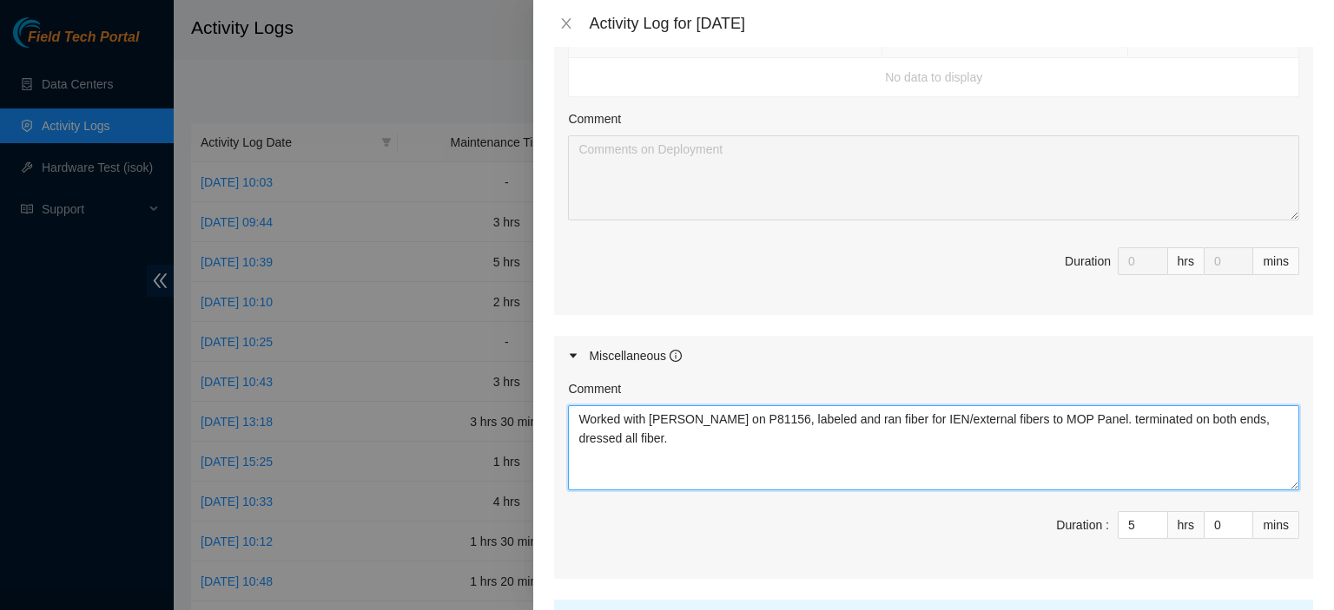
type textarea "Worked with [PERSON_NAME] on P81156, labeled and ran fiber for IEN/external fib…"
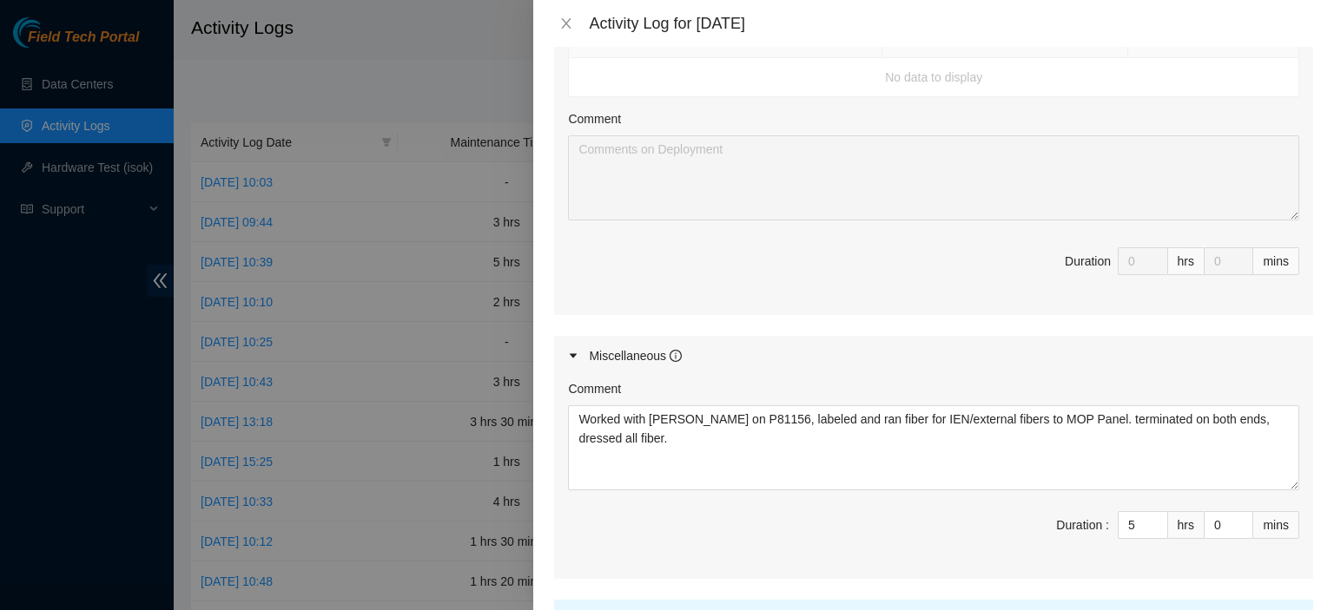
scroll to position [1028, 0]
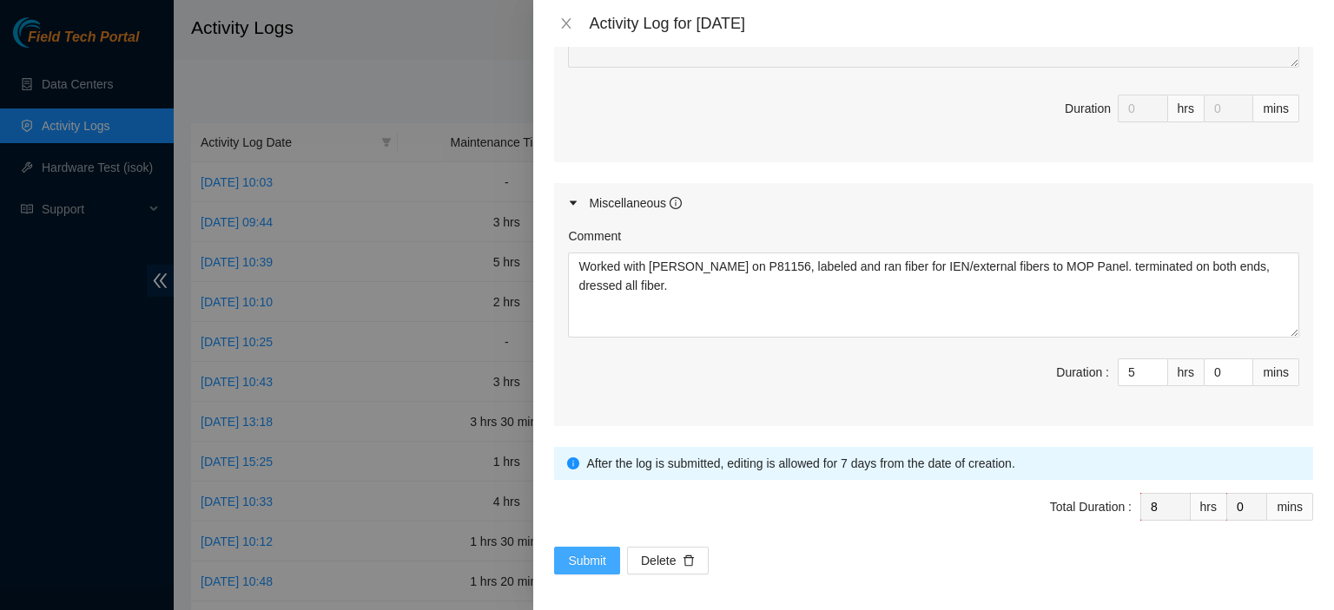
click at [566, 553] on button "Submit" at bounding box center [587, 561] width 66 height 28
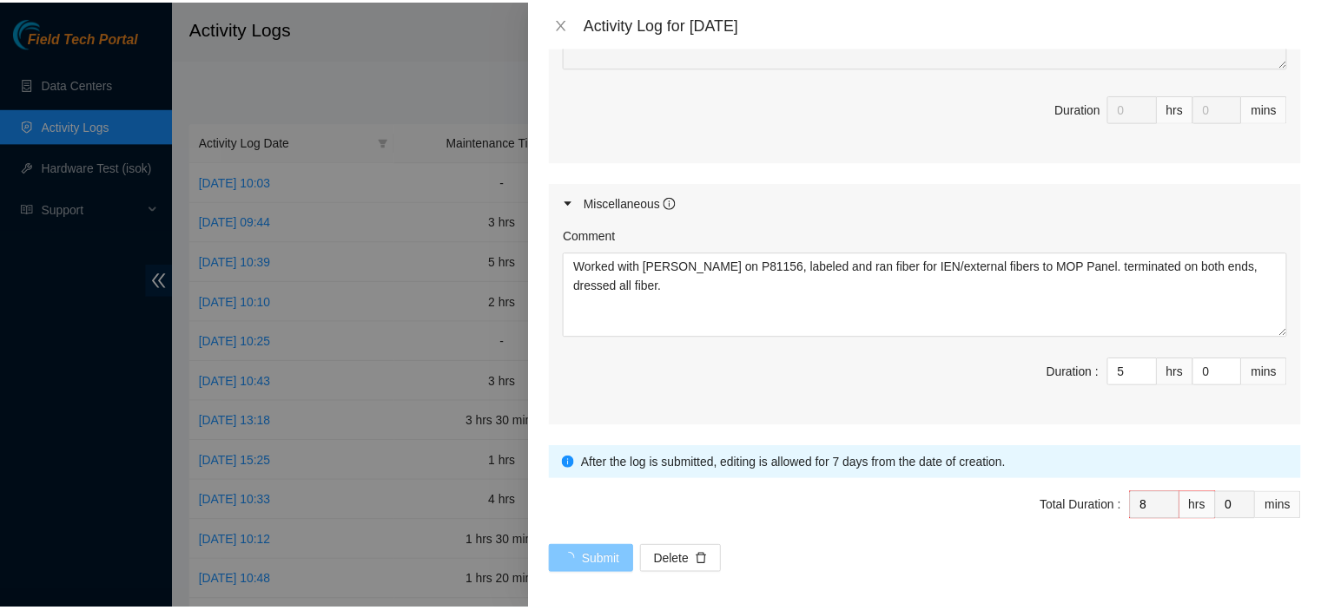
scroll to position [0, 0]
